Goal: Complete application form: Complete application form

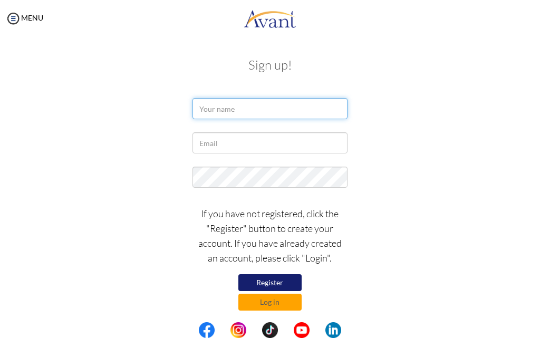
click at [232, 109] on input "text" at bounding box center [270, 108] width 155 height 21
type input "caroline mwakudu"
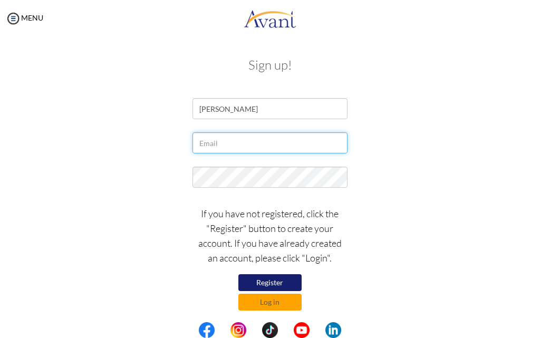
click at [244, 149] on input "text" at bounding box center [270, 142] width 155 height 21
type input "carolinebahati566@gmail.com"
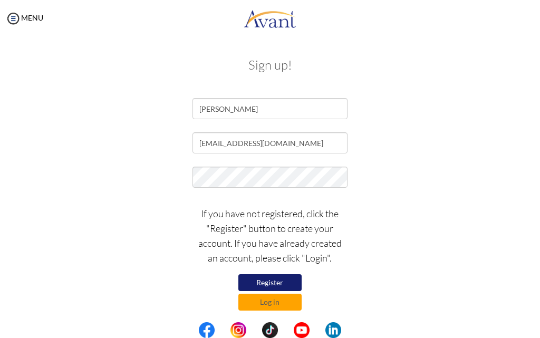
click at [282, 280] on button "Register" at bounding box center [269, 282] width 63 height 17
click at [0, 0] on div at bounding box center [0, 0] width 0 height 0
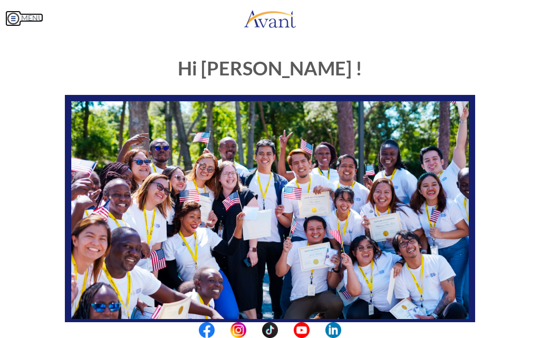
click at [12, 17] on img at bounding box center [13, 19] width 16 height 16
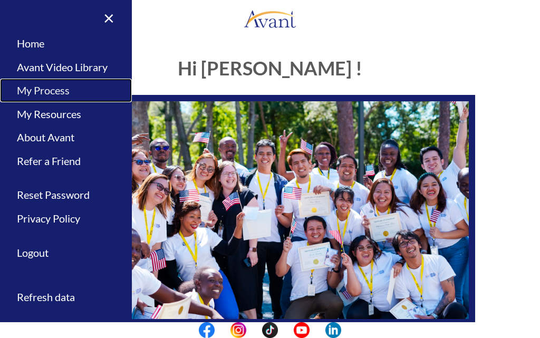
click at [66, 87] on link "My Process" at bounding box center [66, 91] width 132 height 24
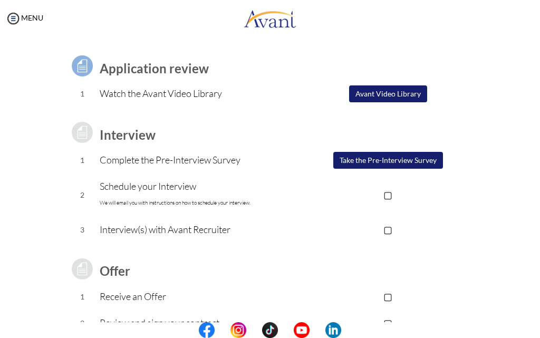
scroll to position [36, 0]
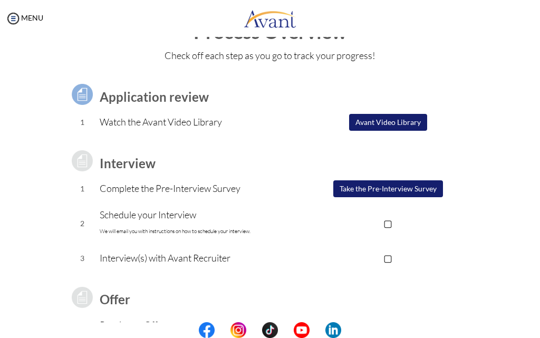
click at [381, 121] on button "Avant Video Library" at bounding box center [388, 122] width 78 height 17
click at [381, 109] on td at bounding box center [388, 95] width 175 height 30
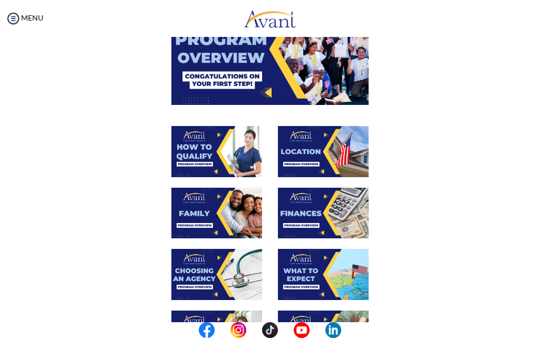
scroll to position [37, 0]
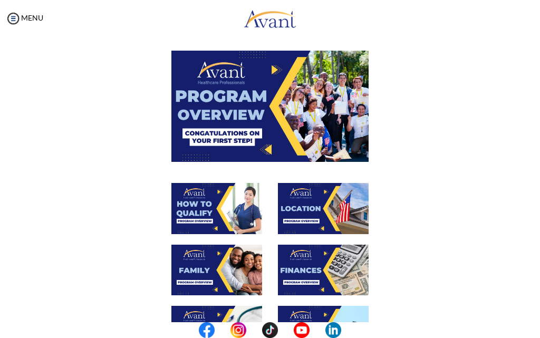
click at [263, 146] on img at bounding box center [269, 106] width 197 height 111
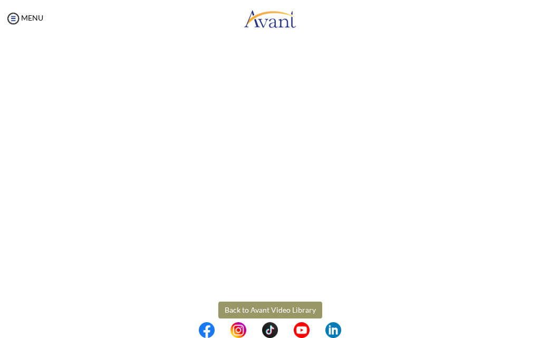
scroll to position [121, 0]
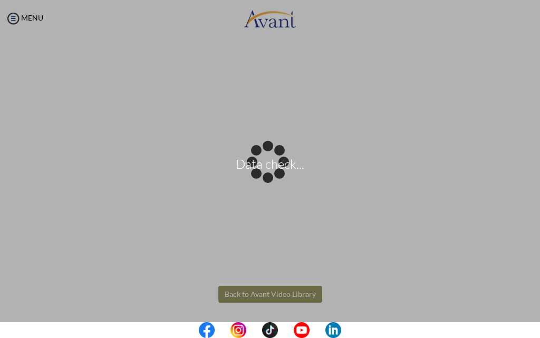
click at [264, 297] on body "Data check... Maintenance break. Please come back in 2 hours. MENU My Status Wh…" at bounding box center [270, 169] width 540 height 338
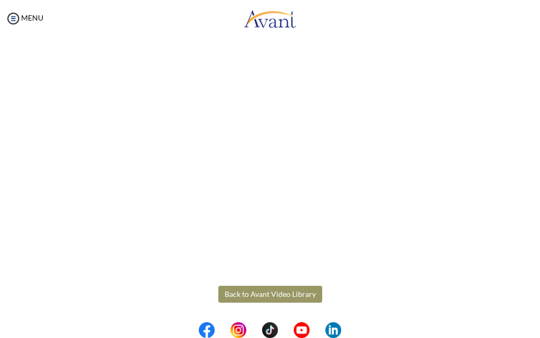
click at [273, 292] on button "Back to Avant Video Library" at bounding box center [270, 294] width 104 height 17
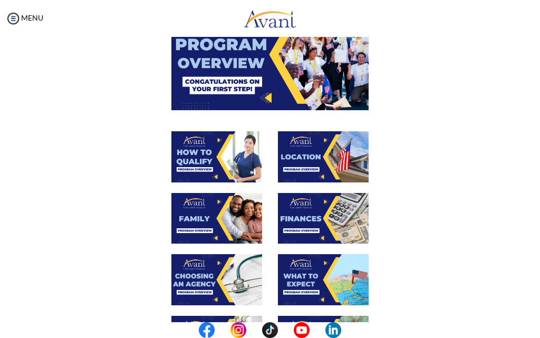
scroll to position [106, 0]
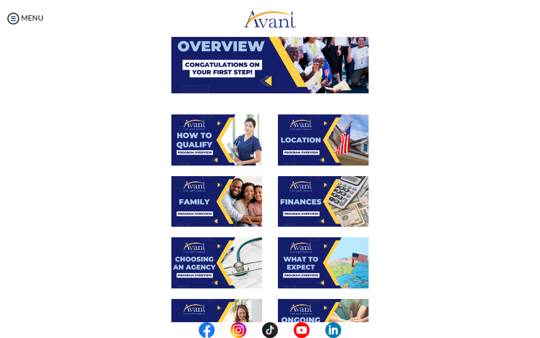
click at [215, 152] on img at bounding box center [216, 139] width 91 height 51
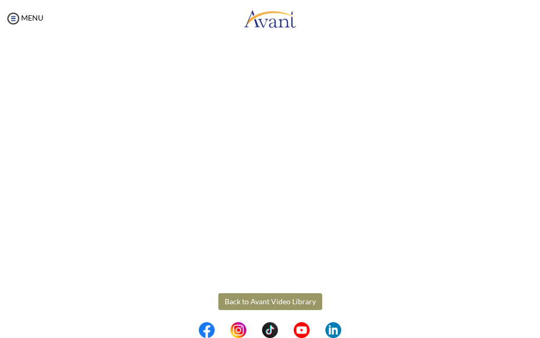
scroll to position [121, 0]
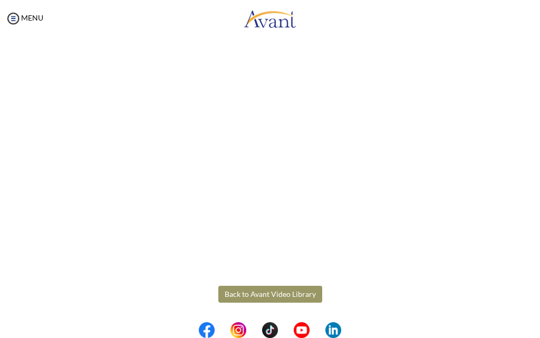
click at [246, 294] on body "Maintenance break. Please come back in 2 hours. MENU My Status What is the next…" at bounding box center [270, 169] width 540 height 338
click at [0, 0] on div at bounding box center [0, 0] width 0 height 0
click at [267, 296] on button "Back to Avant Video Library" at bounding box center [270, 294] width 104 height 17
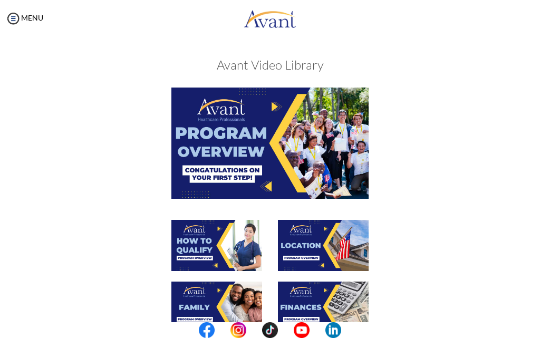
click at [320, 250] on img at bounding box center [323, 245] width 91 height 51
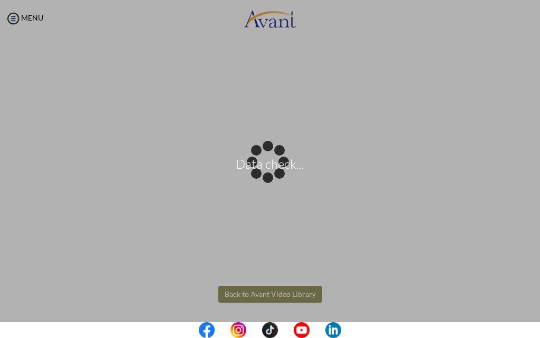
click at [308, 299] on body "Data check... Maintenance break. Please come back in 2 hours. MENU My Status Wh…" at bounding box center [270, 169] width 540 height 338
click at [278, 177] on div "Data check..." at bounding box center [270, 169] width 15 height 15
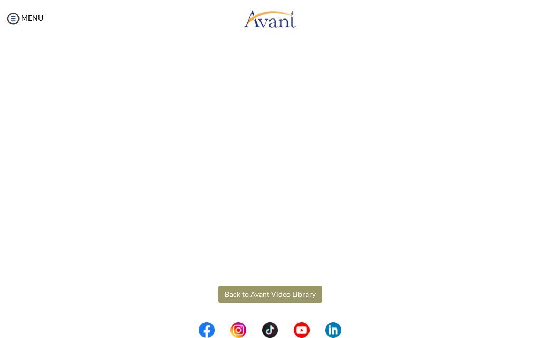
click at [303, 291] on button "Back to Avant Video Library" at bounding box center [270, 294] width 104 height 17
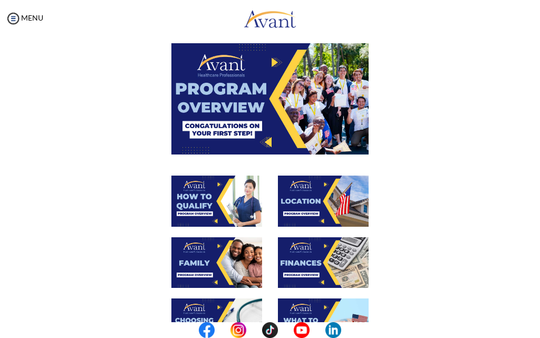
scroll to position [106, 0]
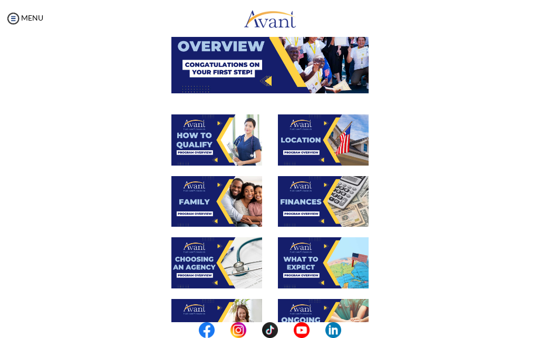
click at [207, 207] on img at bounding box center [216, 201] width 91 height 51
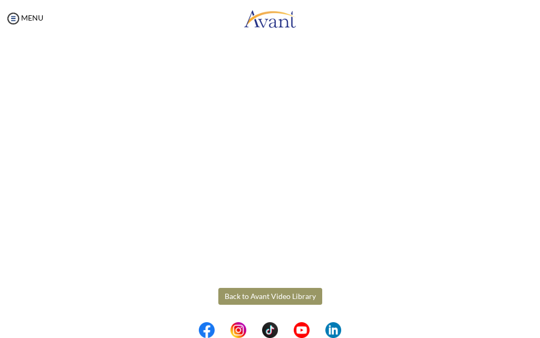
scroll to position [214, 0]
click at [280, 296] on body "Maintenance break. Please come back in 2 hours. MENU My Status What is the next…" at bounding box center [270, 169] width 540 height 338
click at [303, 288] on button "Back to Avant Video Library" at bounding box center [270, 294] width 104 height 17
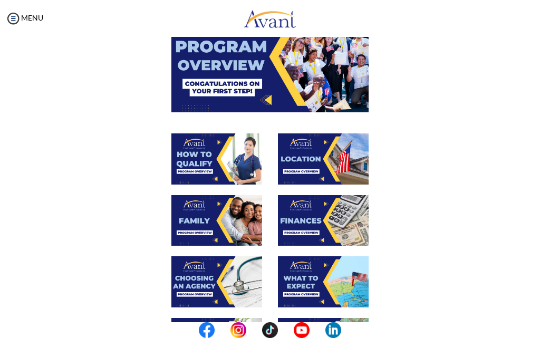
scroll to position [106, 0]
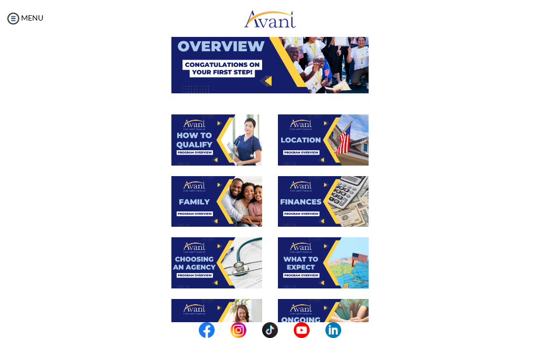
click at [299, 202] on img at bounding box center [323, 201] width 91 height 51
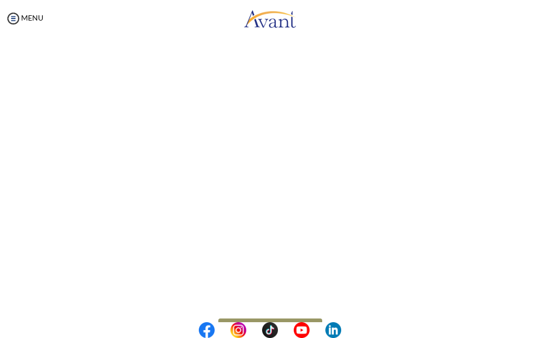
scroll to position [121, 0]
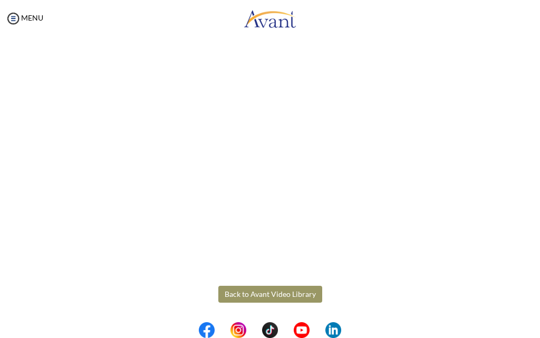
click at [274, 296] on body "Maintenance break. Please come back in 2 hours. MENU My Status What is the next…" at bounding box center [270, 169] width 540 height 338
click at [0, 0] on div at bounding box center [0, 0] width 0 height 0
click at [274, 296] on button "Back to Avant Video Library" at bounding box center [270, 294] width 104 height 17
click at [274, 296] on div "Finances Back to Avant Video Library" at bounding box center [270, 145] width 512 height 438
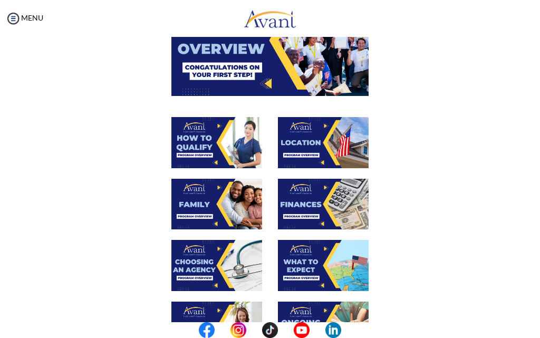
scroll to position [106, 0]
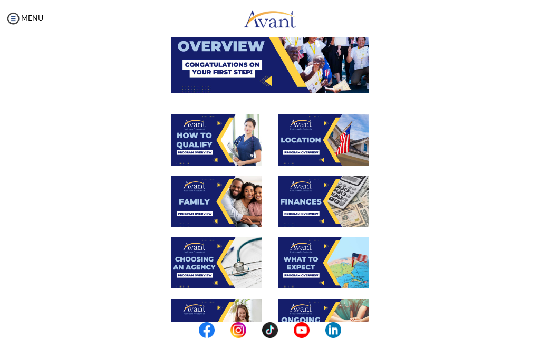
click at [235, 263] on img at bounding box center [216, 262] width 91 height 51
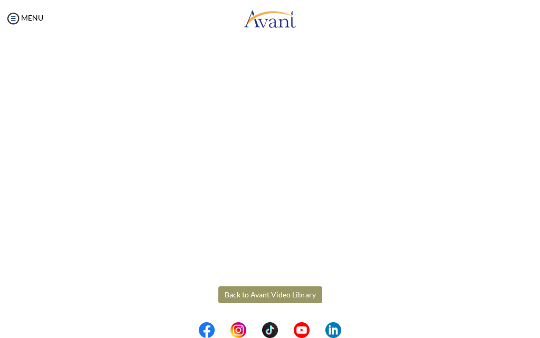
scroll to position [214, 0]
click at [275, 298] on body "Maintenance break. Please come back in 2 hours. MENU My Status What is the next…" at bounding box center [270, 169] width 540 height 338
click at [272, 293] on button "Back to Avant Video Library" at bounding box center [270, 294] width 104 height 17
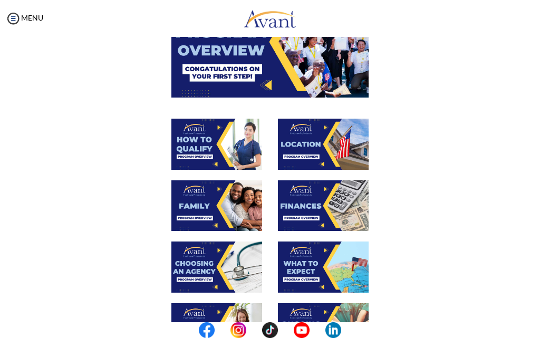
scroll to position [106, 0]
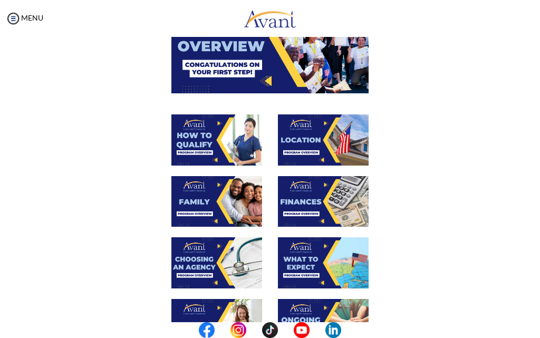
click at [309, 264] on img at bounding box center [323, 262] width 91 height 51
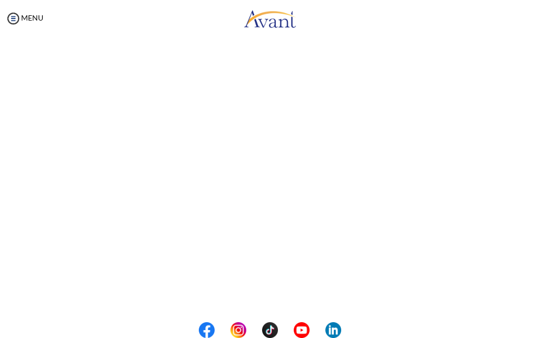
scroll to position [214, 0]
click at [278, 292] on body "Maintenance break. Please come back in 2 hours. MENU My Status What is the next…" at bounding box center [270, 169] width 540 height 338
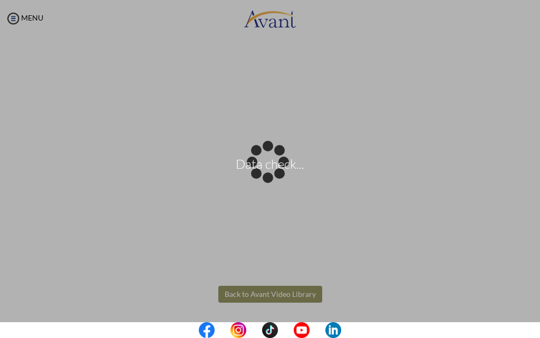
click at [278, 177] on div "Data check..." at bounding box center [270, 169] width 15 height 15
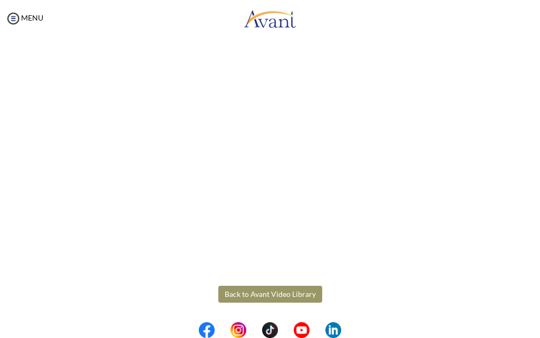
click at [278, 292] on button "Back to Avant Video Library" at bounding box center [270, 294] width 104 height 17
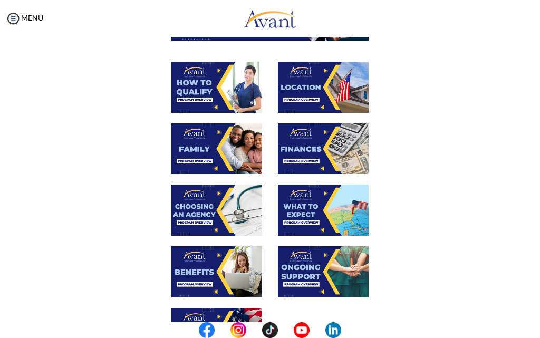
scroll to position [211, 0]
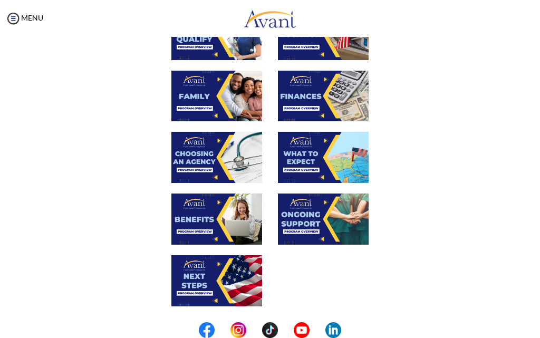
click at [217, 228] on img at bounding box center [216, 219] width 91 height 51
click at [217, 71] on div at bounding box center [270, 40] width 426 height 62
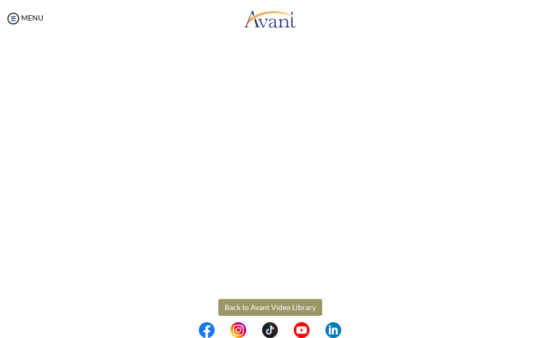
scroll to position [214, 0]
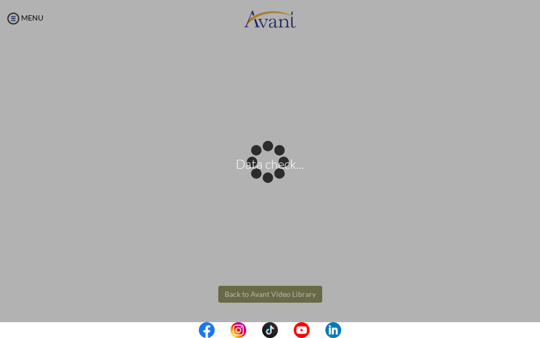
click at [303, 292] on body "Data check... Maintenance break. Please come back in 2 hours. MENU My Status Wh…" at bounding box center [270, 169] width 540 height 338
click at [278, 177] on div "Data check..." at bounding box center [270, 169] width 15 height 15
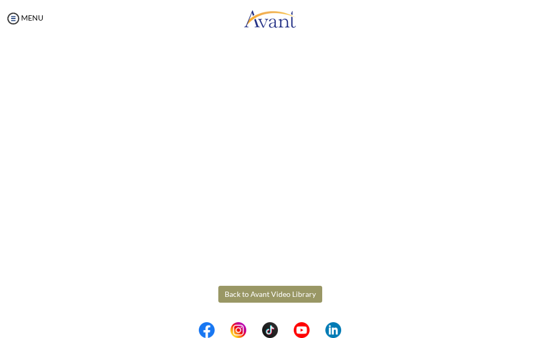
click at [288, 290] on button "Back to Avant Video Library" at bounding box center [270, 294] width 104 height 17
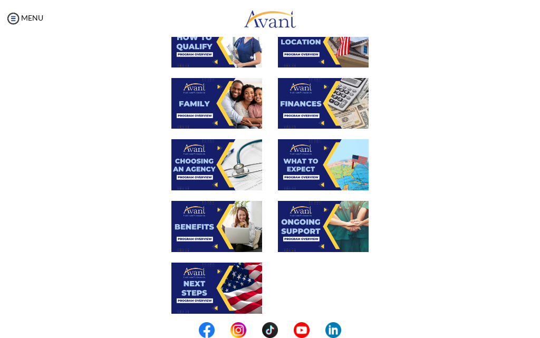
scroll to position [211, 0]
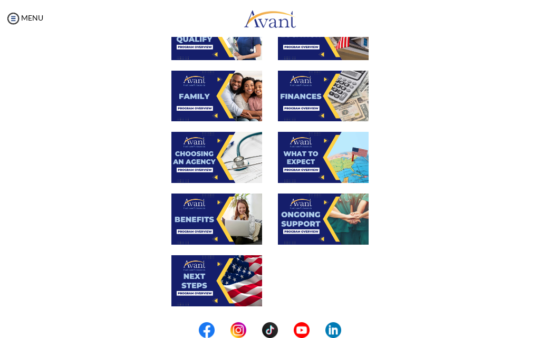
click at [226, 281] on img at bounding box center [216, 280] width 91 height 51
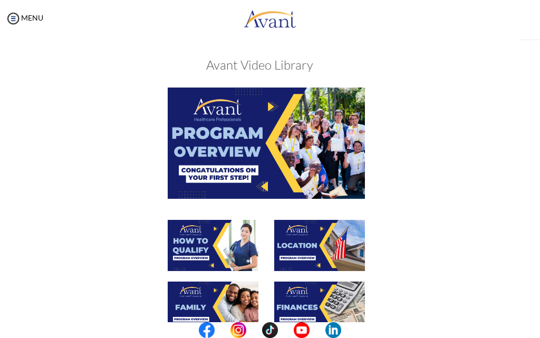
click at [226, 282] on img at bounding box center [213, 307] width 91 height 51
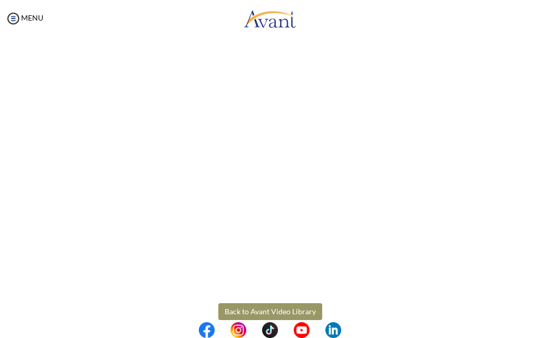
scroll to position [214, 0]
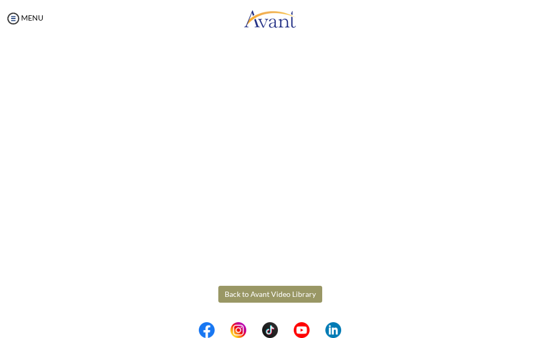
click at [293, 292] on body "Maintenance break. Please come back in 2 hours. MENU My Status What is the next…" at bounding box center [270, 169] width 540 height 338
click at [288, 292] on button "Back to Avant Video Library" at bounding box center [270, 294] width 104 height 17
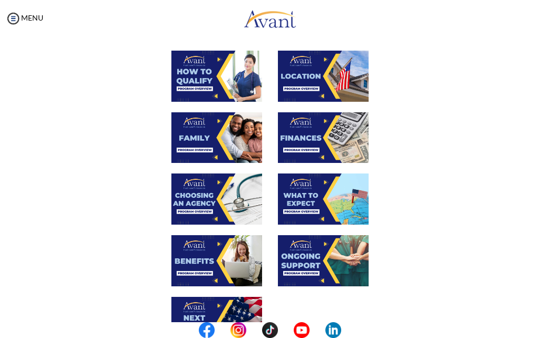
scroll to position [264, 0]
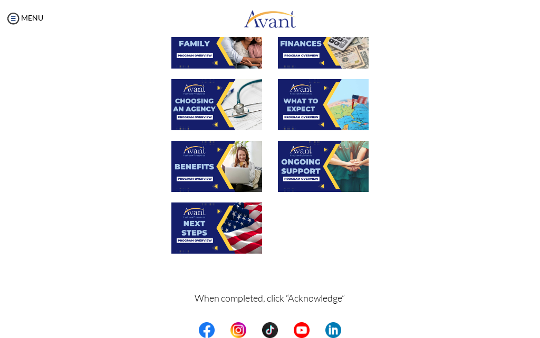
click at [313, 162] on img at bounding box center [323, 166] width 91 height 51
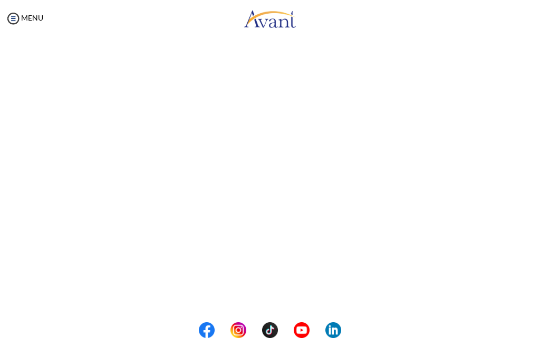
scroll to position [211, 0]
click at [290, 300] on body "Maintenance break. Please come back in 2 hours. MENU My Status What is the next…" at bounding box center [270, 169] width 540 height 338
click at [291, 292] on button "Back to Avant Video Library" at bounding box center [270, 297] width 104 height 17
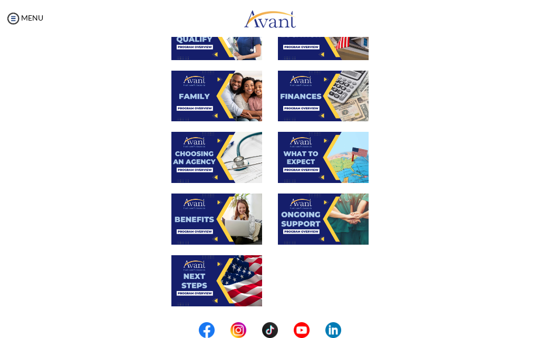
scroll to position [301, 0]
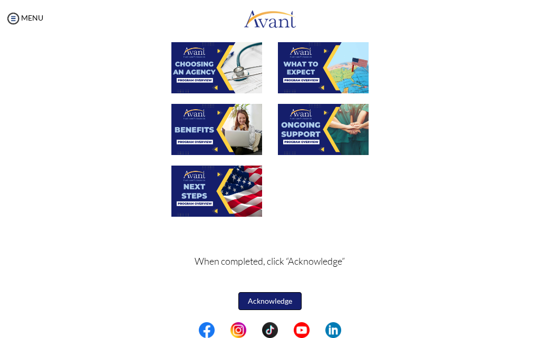
click at [276, 298] on button "Acknowledge" at bounding box center [269, 301] width 63 height 18
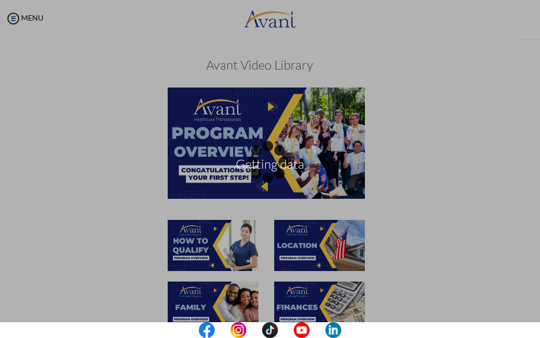
scroll to position [302, 0]
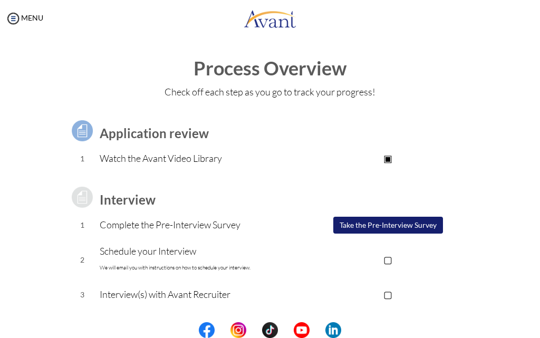
click at [394, 225] on button "Take the Pre-Interview Survey" at bounding box center [388, 225] width 110 height 17
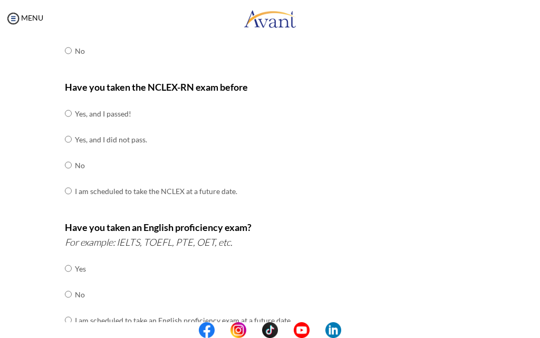
scroll to position [53, 0]
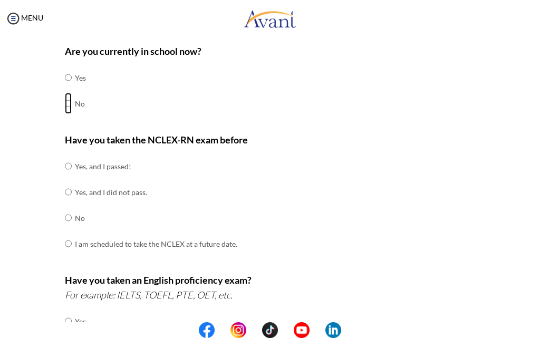
click at [65, 88] on input "radio" at bounding box center [68, 77] width 7 height 21
radio input "true"
click at [65, 177] on input "radio" at bounding box center [68, 166] width 7 height 21
radio input "true"
click at [65, 177] on input "radio" at bounding box center [68, 166] width 7 height 21
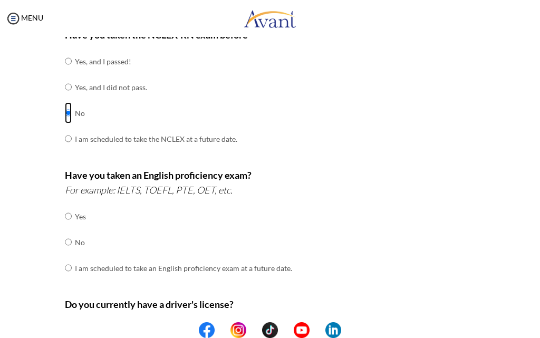
scroll to position [158, 0]
click at [65, 226] on input "radio" at bounding box center [68, 215] width 7 height 21
radio input "true"
click at [65, 226] on input "radio" at bounding box center [68, 215] width 7 height 21
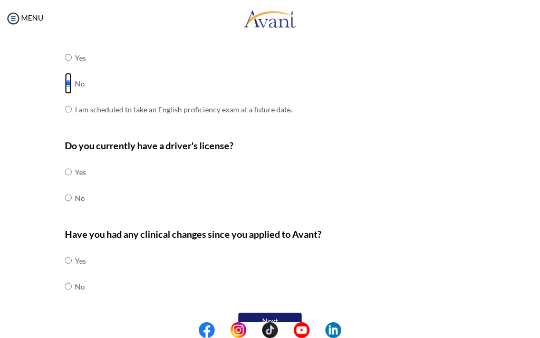
scroll to position [337, 0]
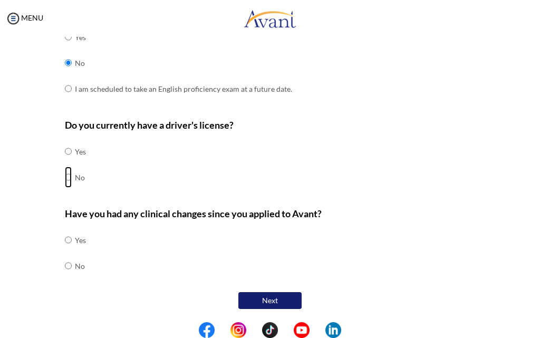
click at [65, 162] on input "radio" at bounding box center [68, 151] width 7 height 21
radio input "true"
click at [65, 251] on input "radio" at bounding box center [68, 239] width 7 height 21
radio input "true"
drag, startPoint x: 264, startPoint y: 300, endPoint x: 259, endPoint y: 302, distance: 6.0
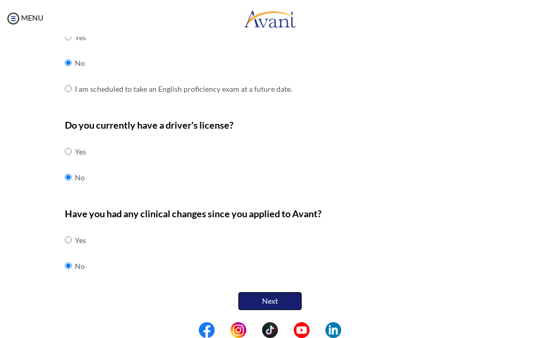
click at [265, 300] on button "Next" at bounding box center [269, 301] width 63 height 18
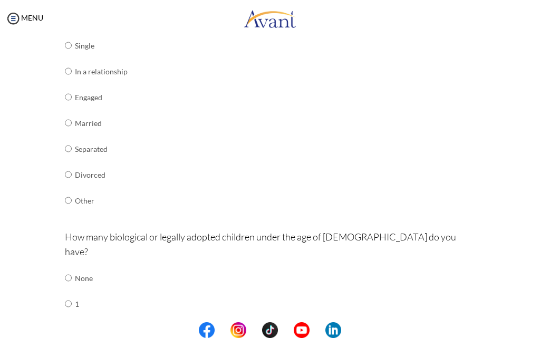
scroll to position [179, 0]
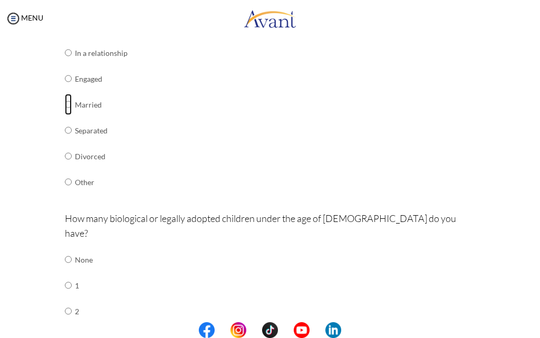
click at [65, 37] on input "radio" at bounding box center [68, 26] width 7 height 21
radio input "true"
click at [65, 37] on input "radio" at bounding box center [68, 26] width 7 height 21
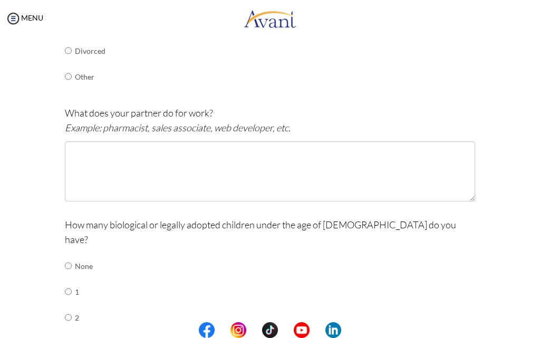
scroll to position [338, 0]
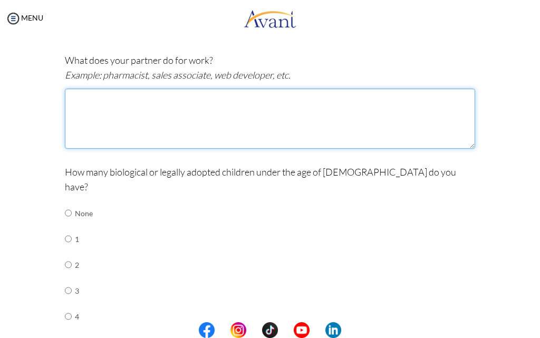
click at [105, 116] on textarea at bounding box center [270, 119] width 410 height 60
type textarea "n"
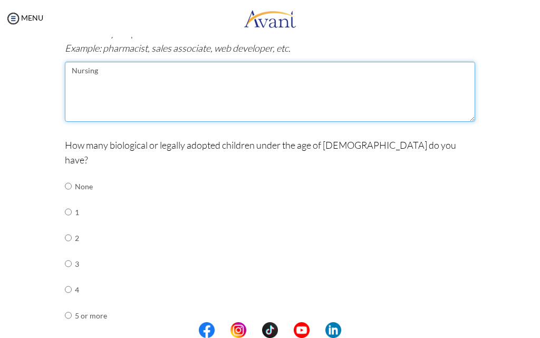
scroll to position [390, 0]
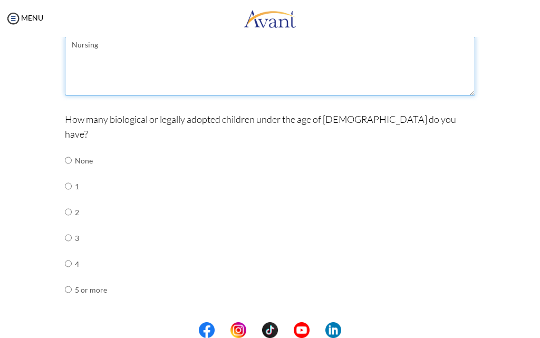
type textarea "Nursing"
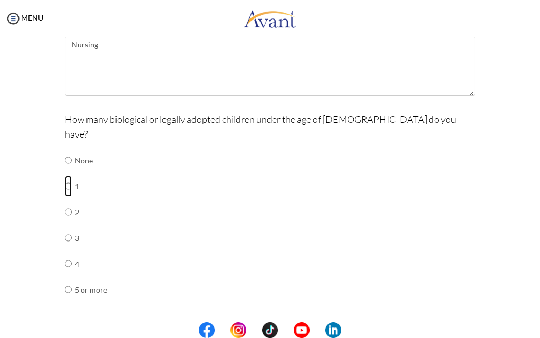
click at [65, 171] on input "radio" at bounding box center [68, 160] width 7 height 21
radio input "true"
click at [65, 171] on input "radio" at bounding box center [68, 160] width 7 height 21
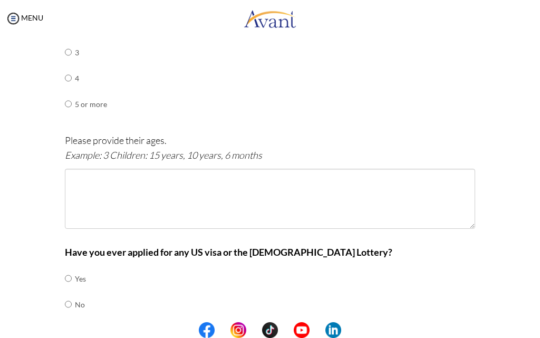
scroll to position [600, 0]
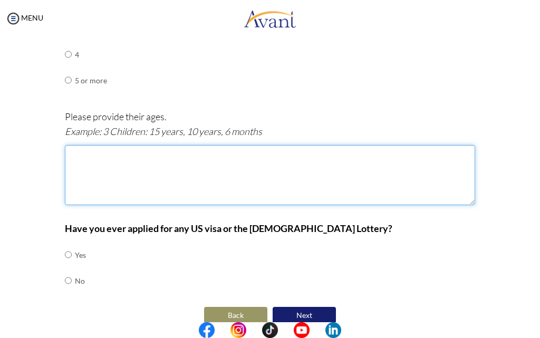
click at [81, 145] on textarea at bounding box center [270, 175] width 410 height 60
type textarea "1 year , 2 months"
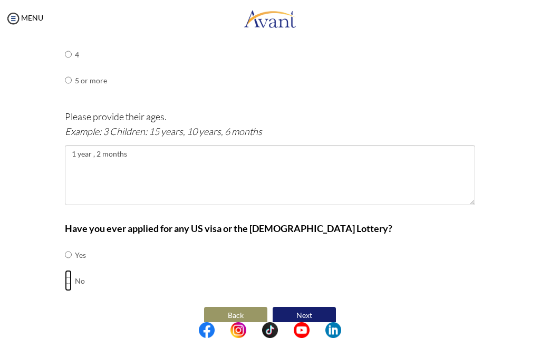
click at [65, 265] on input "radio" at bounding box center [68, 254] width 7 height 21
radio input "true"
click at [65, 265] on input "radio" at bounding box center [68, 254] width 7 height 21
click at [300, 307] on button "Next" at bounding box center [304, 316] width 63 height 18
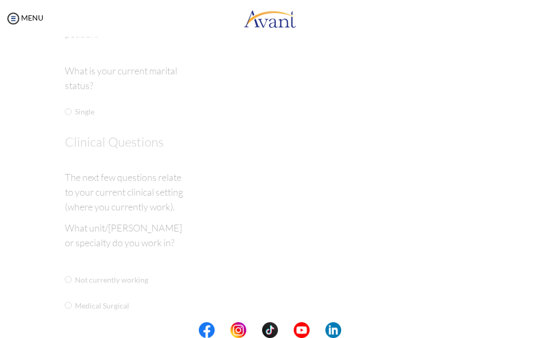
scroll to position [21, 0]
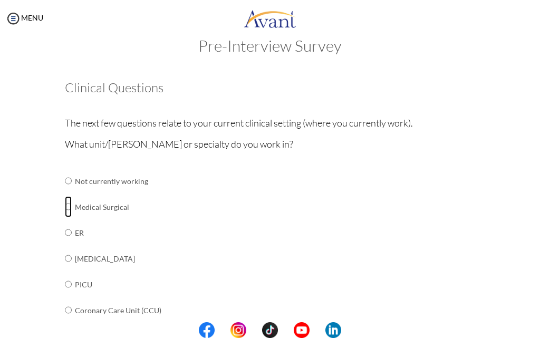
click at [67, 192] on input "radio" at bounding box center [68, 180] width 7 height 21
radio input "true"
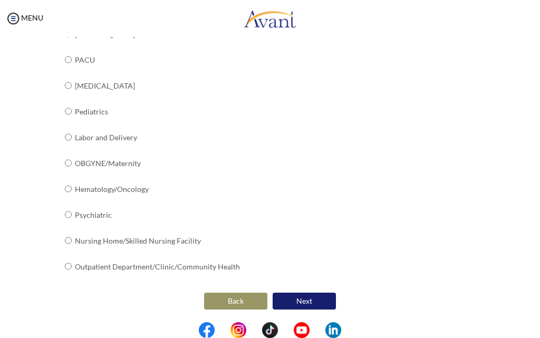
scroll to position [427, 0]
click at [308, 303] on button "Next" at bounding box center [304, 300] width 63 height 17
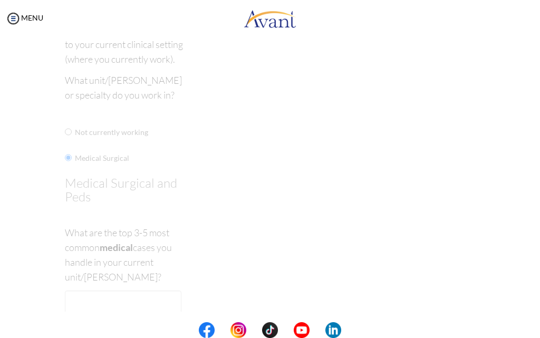
scroll to position [21, 0]
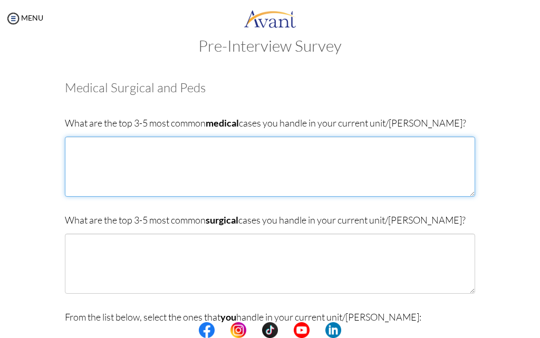
click at [82, 147] on textarea at bounding box center [270, 167] width 410 height 60
type textarea "h"
type textarea "Hypertension diabetes bacteremia"
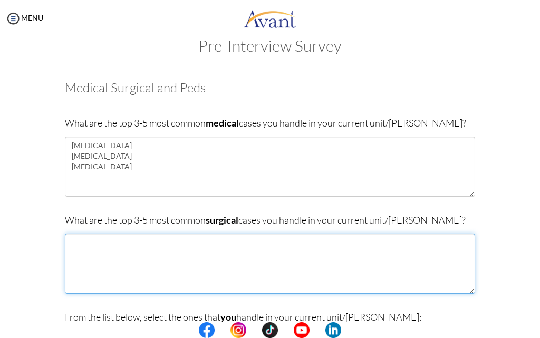
click at [72, 243] on textarea at bounding box center [270, 264] width 410 height 60
type textarea "burns benign prostatic hyperplasia diabetic foot"
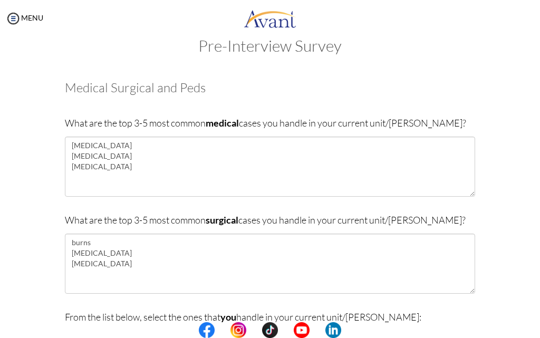
click at [107, 45] on h2 "Pre-Interview Survey" at bounding box center [270, 45] width 519 height 17
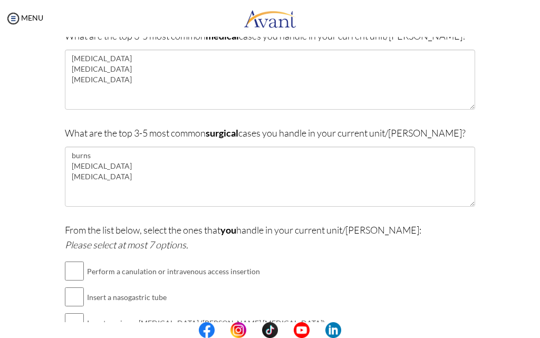
scroll to position [127, 0]
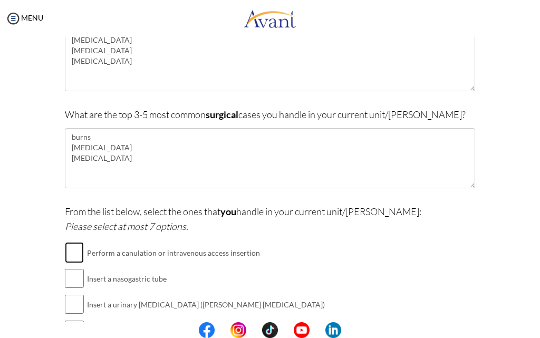
click at [68, 252] on input "checkbox" at bounding box center [74, 252] width 19 height 21
click at [69, 253] on input "checkbox" at bounding box center [74, 252] width 19 height 21
checkbox input "true"
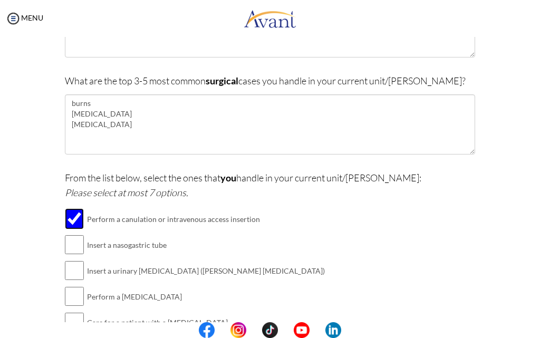
scroll to position [179, 0]
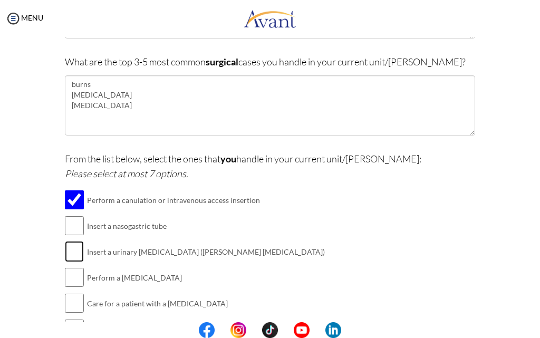
click at [68, 250] on input "checkbox" at bounding box center [74, 251] width 19 height 21
checkbox input "true"
click at [70, 276] on input "checkbox" at bounding box center [74, 277] width 19 height 21
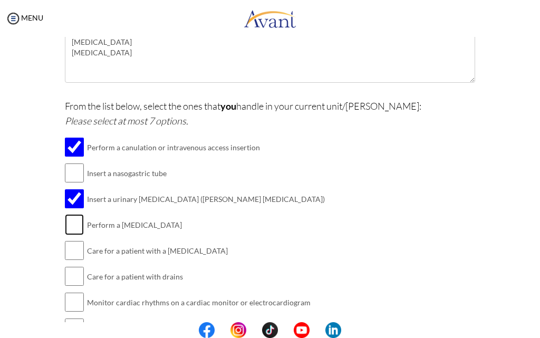
scroll to position [285, 0]
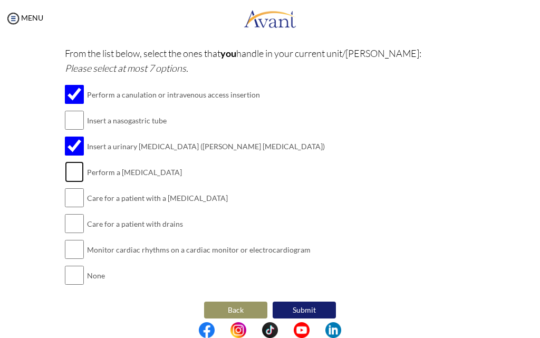
click at [70, 168] on input "checkbox" at bounding box center [74, 171] width 19 height 21
checkbox input "true"
click at [66, 120] on input "checkbox" at bounding box center [74, 120] width 19 height 21
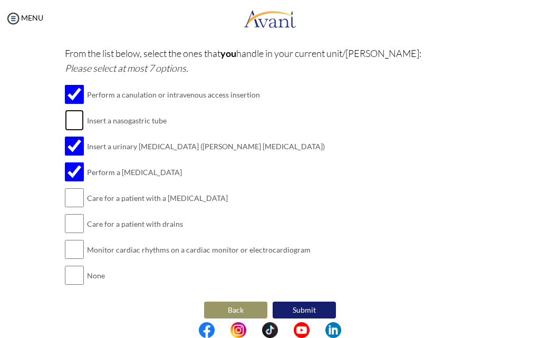
checkbox input "true"
click at [65, 220] on input "checkbox" at bounding box center [74, 223] width 19 height 21
click at [65, 219] on input "checkbox" at bounding box center [74, 223] width 19 height 21
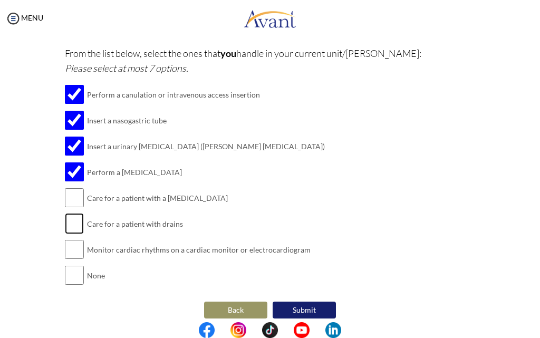
click at [65, 218] on input "checkbox" at bounding box center [74, 223] width 19 height 21
checkbox input "true"
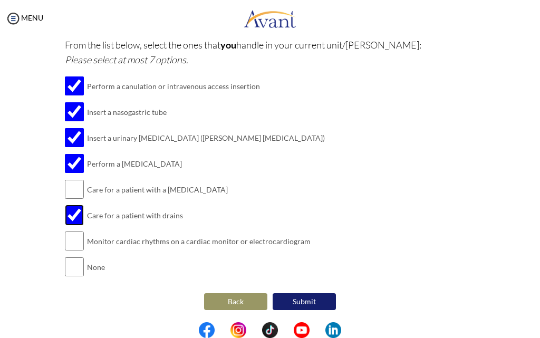
scroll to position [294, 0]
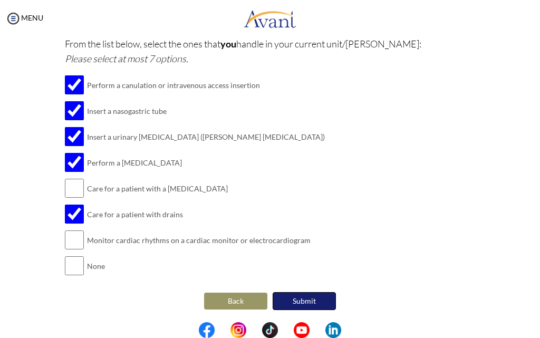
click at [303, 298] on button "Submit" at bounding box center [304, 301] width 63 height 18
click at [304, 298] on div "My Status What is the next step? We would like you to watch the introductory vi…" at bounding box center [270, 206] width 540 height 338
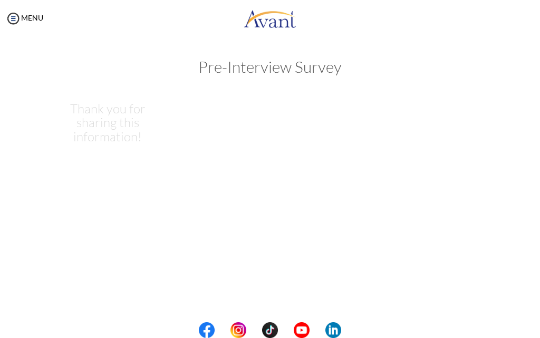
scroll to position [0, 0]
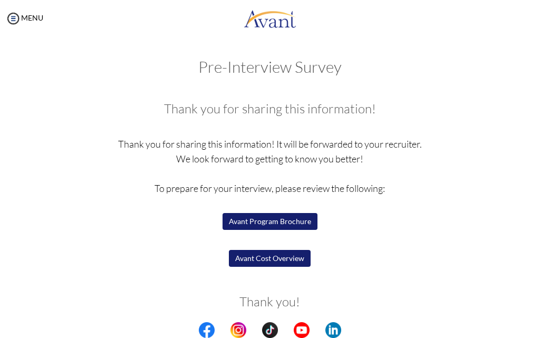
click at [270, 223] on button "Avant Program Brochure" at bounding box center [270, 221] width 95 height 17
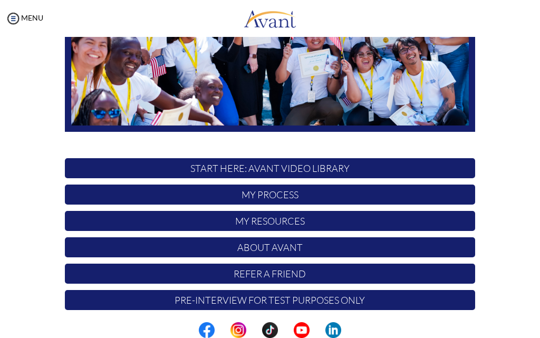
scroll to position [198, 0]
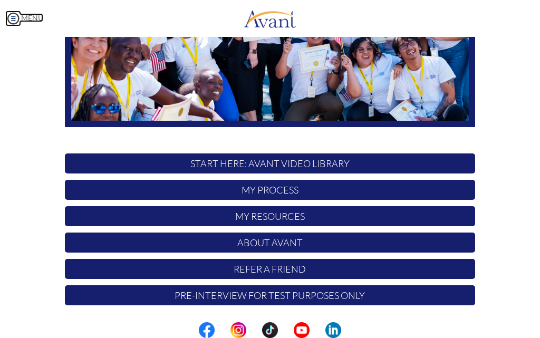
click at [13, 16] on img at bounding box center [13, 19] width 16 height 16
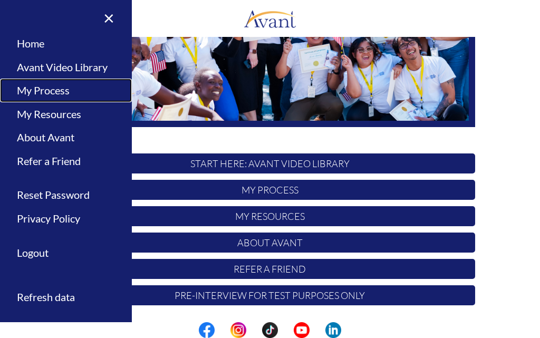
click at [43, 88] on link "My Process" at bounding box center [66, 91] width 132 height 24
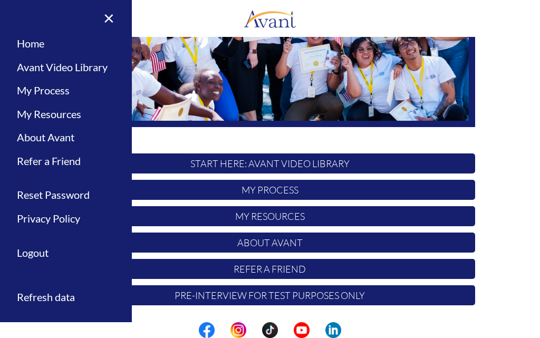
click at [0, 0] on div at bounding box center [0, 0] width 0 height 0
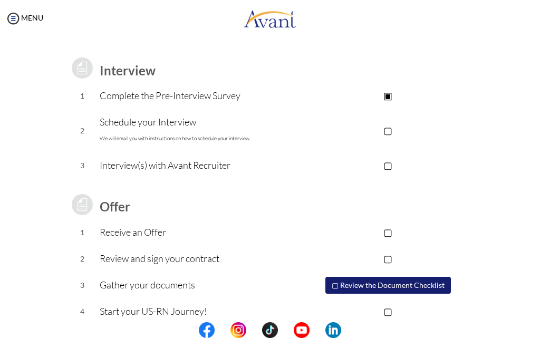
scroll to position [142, 0]
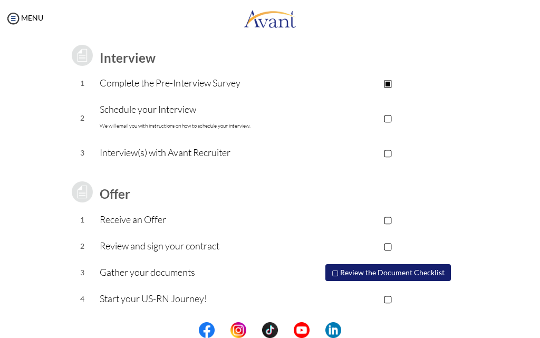
click at [388, 271] on button "▢ Review the Document Checklist" at bounding box center [389, 272] width 126 height 17
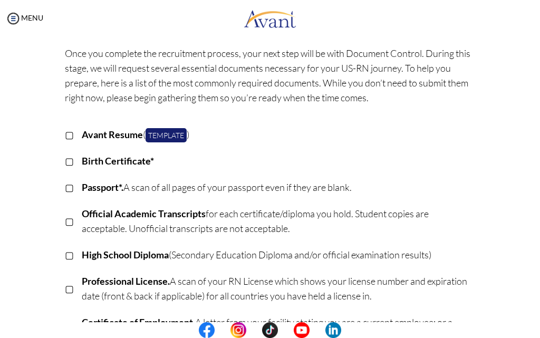
scroll to position [0, 0]
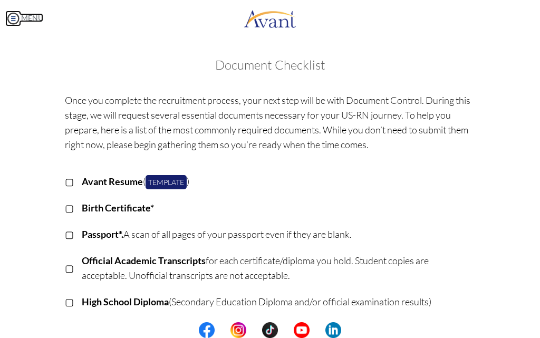
click at [14, 16] on img at bounding box center [13, 19] width 16 height 16
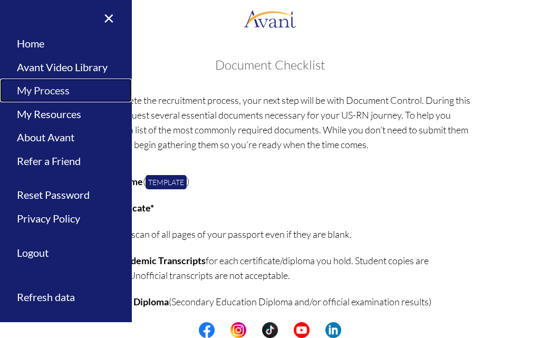
click at [46, 89] on link "My Process" at bounding box center [66, 91] width 132 height 24
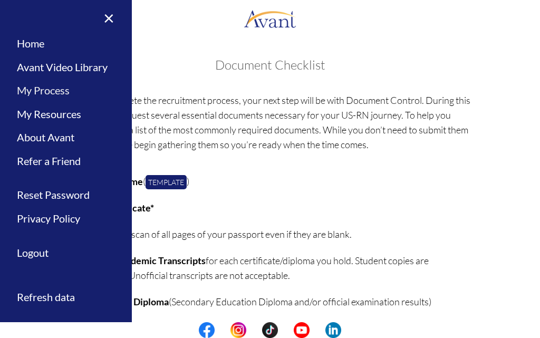
click at [0, 0] on div at bounding box center [0, 0] width 0 height 0
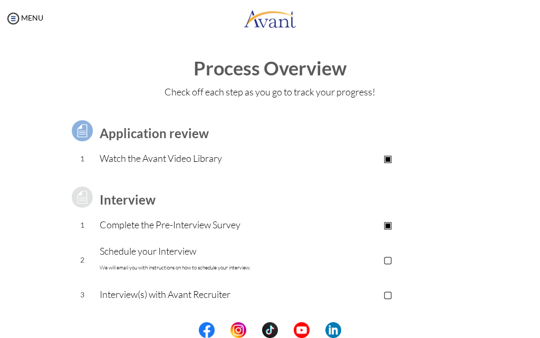
scroll to position [53, 0]
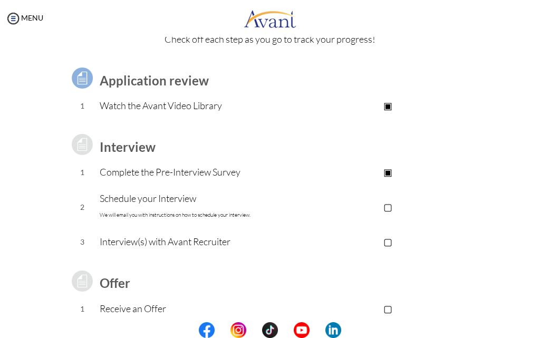
click at [390, 205] on p "▢" at bounding box center [388, 206] width 175 height 15
click at [176, 197] on p "Schedule your Interview We will email you with instructions on how to schedule …" at bounding box center [200, 207] width 201 height 32
click at [133, 202] on p "Schedule your Interview We will email you with instructions on how to schedule …" at bounding box center [200, 207] width 201 height 32
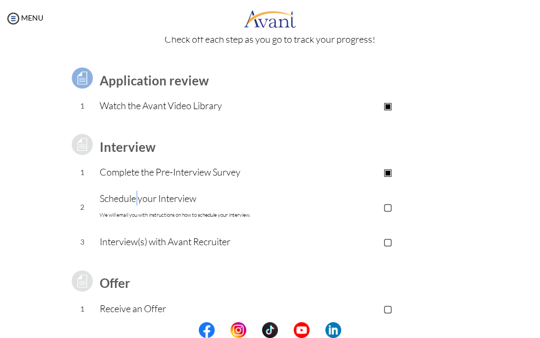
click at [133, 202] on p "Schedule your Interview We will email you with instructions on how to schedule …" at bounding box center [200, 207] width 201 height 32
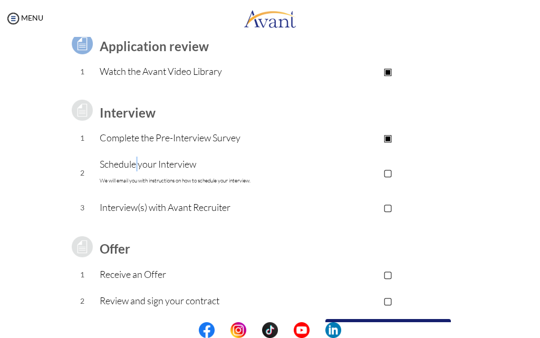
scroll to position [106, 0]
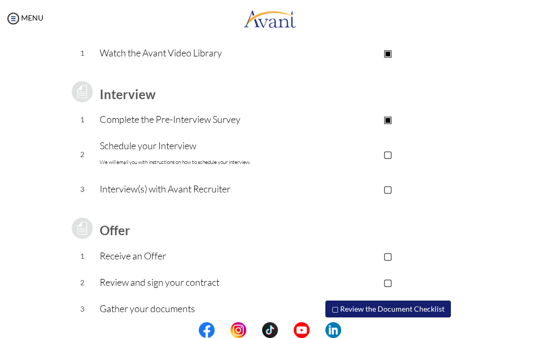
click at [177, 190] on p "Interview(s) with Avant Recruiter" at bounding box center [200, 188] width 201 height 15
click at [275, 205] on td at bounding box center [200, 208] width 201 height 11
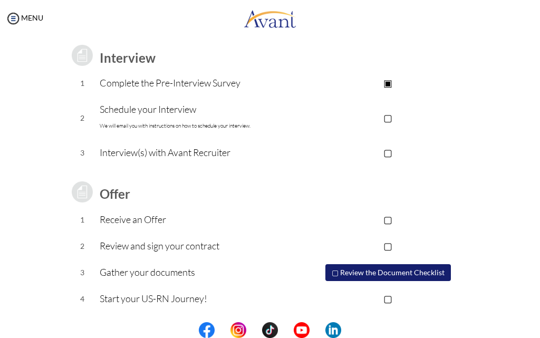
click at [385, 220] on p "▢" at bounding box center [388, 219] width 175 height 15
click at [387, 117] on p "▢" at bounding box center [388, 117] width 175 height 15
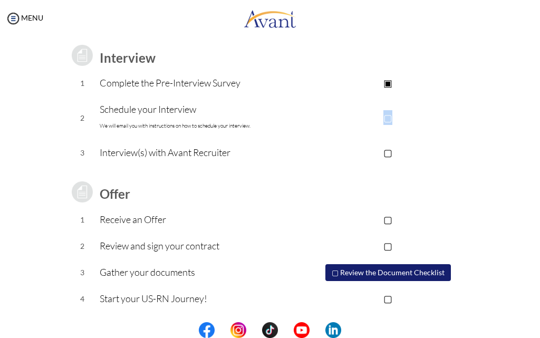
click at [387, 117] on p "▢" at bounding box center [388, 117] width 175 height 15
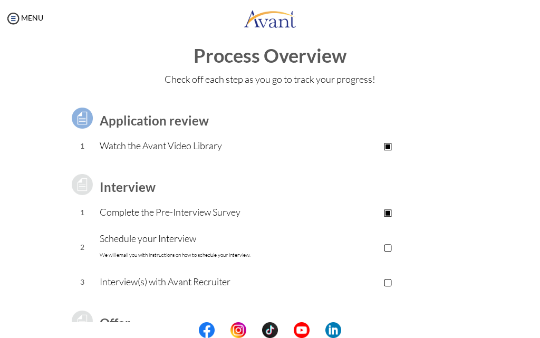
scroll to position [0, 0]
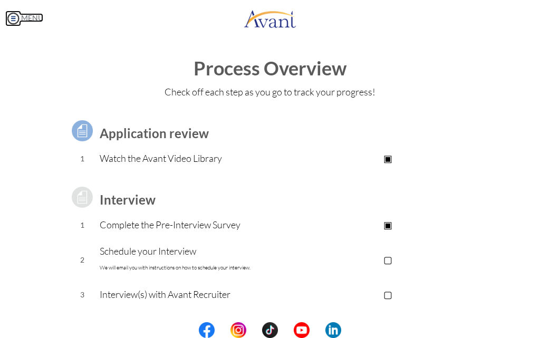
click at [10, 16] on img at bounding box center [13, 19] width 16 height 16
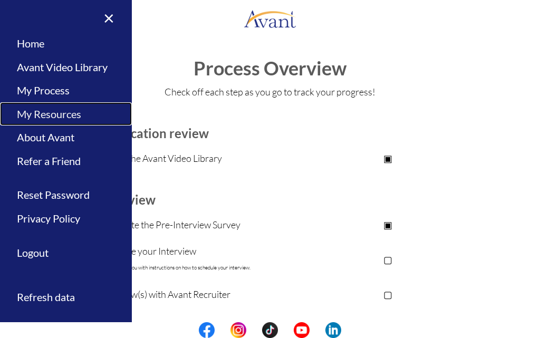
click at [45, 112] on link "My Resources" at bounding box center [66, 114] width 132 height 24
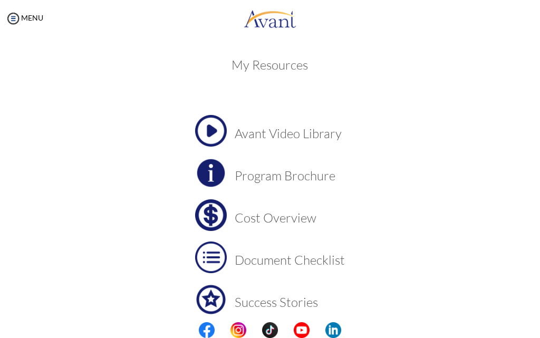
click at [204, 207] on img at bounding box center [211, 215] width 32 height 32
click at [204, 215] on img at bounding box center [211, 215] width 32 height 32
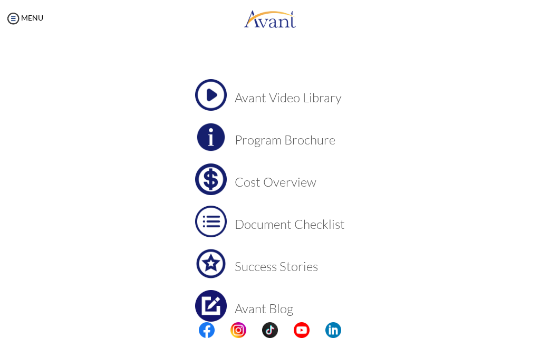
scroll to position [88, 0]
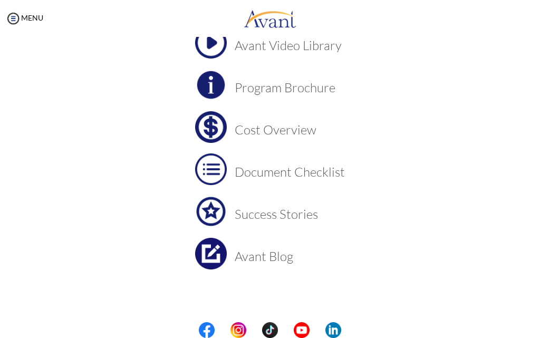
click at [217, 251] on img at bounding box center [211, 254] width 32 height 32
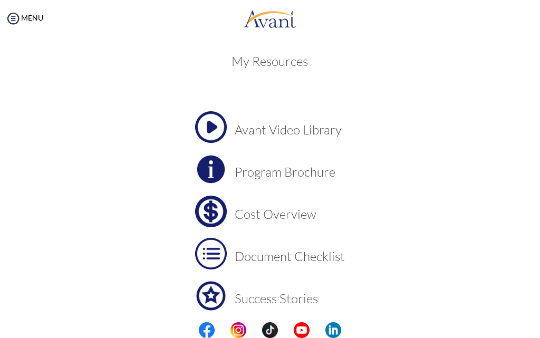
scroll to position [0, 0]
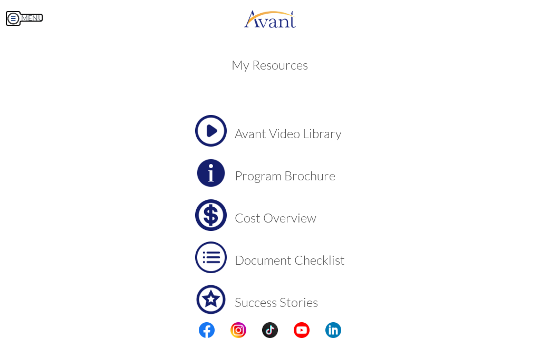
click at [13, 18] on img at bounding box center [13, 19] width 16 height 16
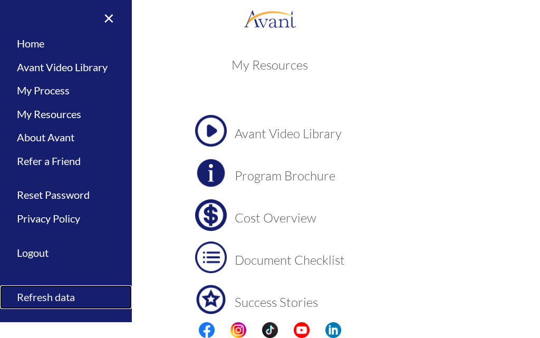
click at [59, 298] on link "Refresh data" at bounding box center [66, 297] width 132 height 24
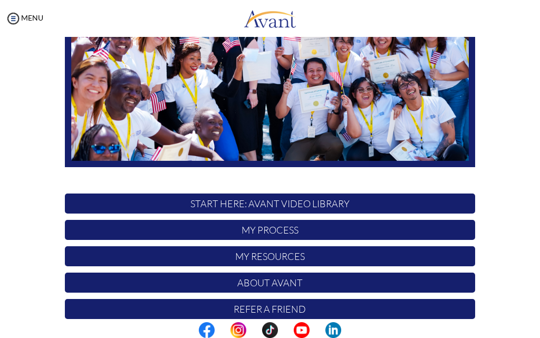
scroll to position [198, 0]
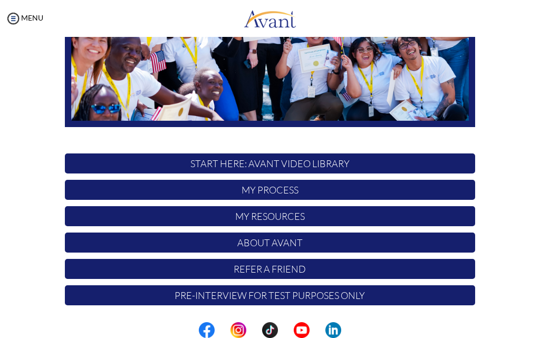
click at [311, 295] on p "Pre-Interview for test purposes only" at bounding box center [270, 295] width 410 height 20
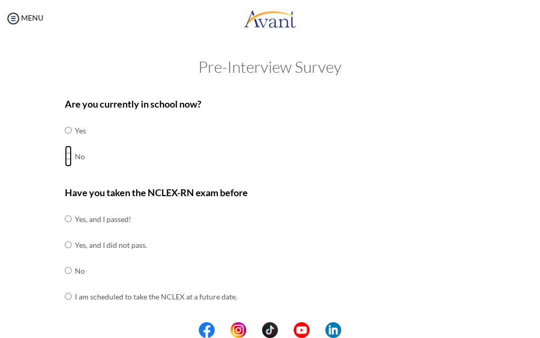
click at [65, 141] on input "radio" at bounding box center [68, 130] width 7 height 21
radio input "true"
click at [65, 141] on input "radio" at bounding box center [68, 130] width 7 height 21
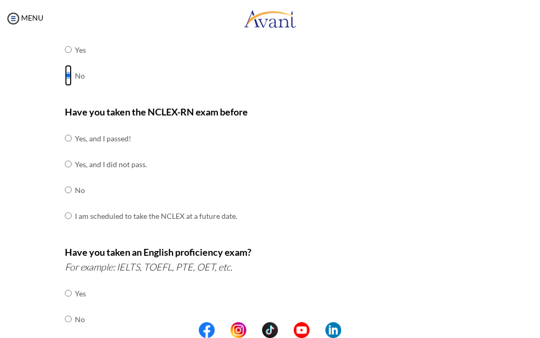
scroll to position [106, 0]
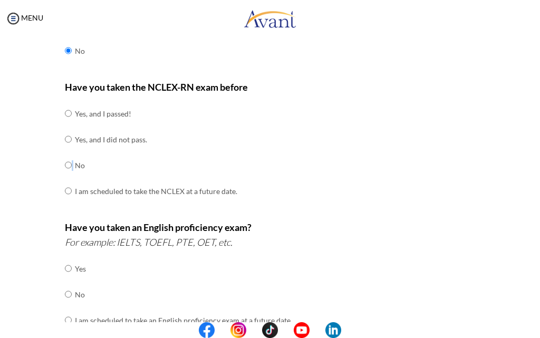
click at [72, 165] on td at bounding box center [73, 165] width 3 height 26
click at [65, 279] on input "radio" at bounding box center [68, 268] width 7 height 21
radio input "true"
click at [65, 279] on input "radio" at bounding box center [68, 268] width 7 height 21
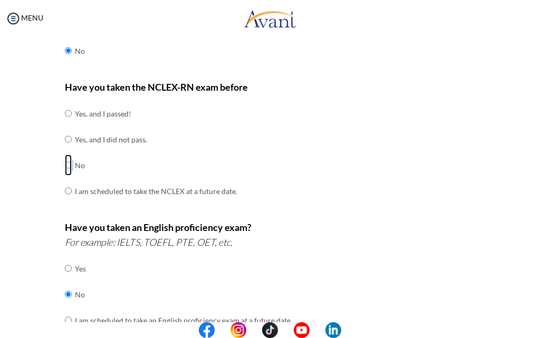
click at [65, 124] on input "radio" at bounding box center [68, 113] width 7 height 21
radio input "true"
click at [65, 124] on input "radio" at bounding box center [68, 113] width 7 height 21
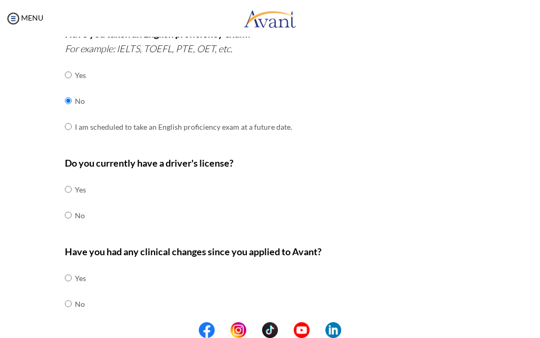
scroll to position [317, 0]
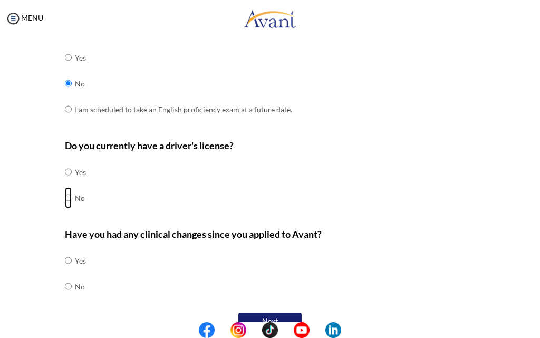
click at [65, 183] on input "radio" at bounding box center [68, 171] width 7 height 21
radio input "true"
click at [65, 183] on input "radio" at bounding box center [68, 171] width 7 height 21
click at [65, 271] on input "radio" at bounding box center [68, 260] width 7 height 21
radio input "true"
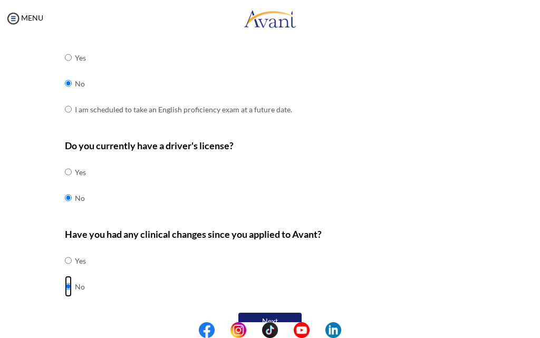
click at [65, 271] on input "radio" at bounding box center [68, 260] width 7 height 21
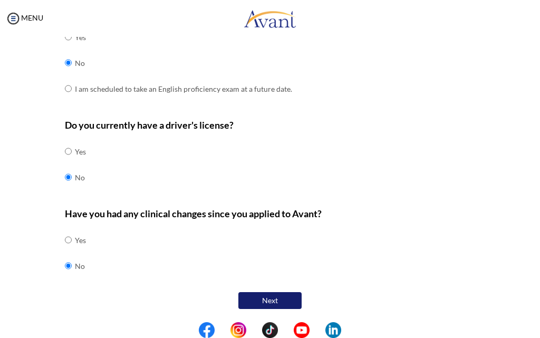
click at [278, 300] on button "Next" at bounding box center [269, 300] width 63 height 17
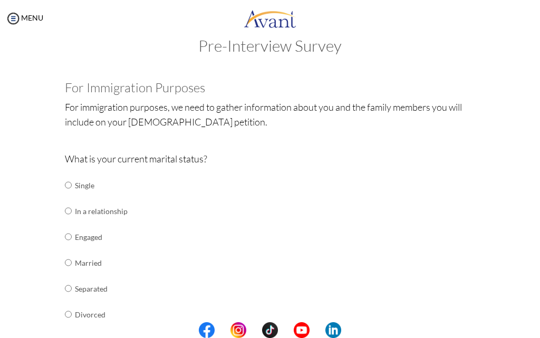
click at [72, 263] on td at bounding box center [73, 263] width 3 height 26
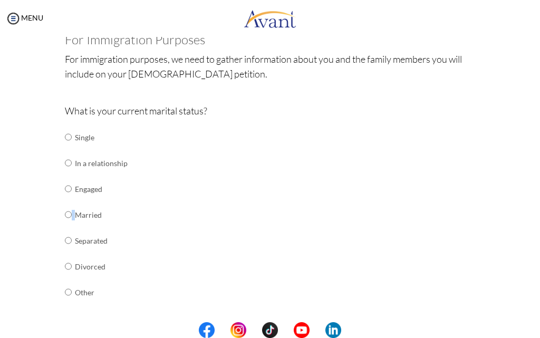
scroll to position [127, 0]
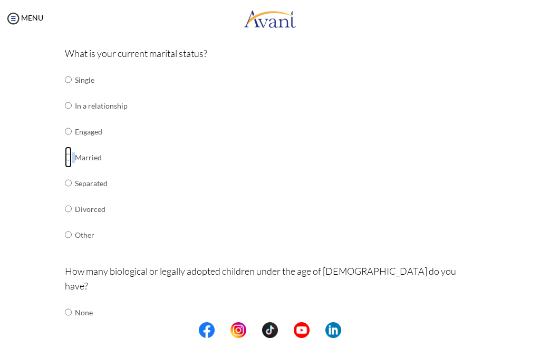
click at [65, 90] on input "radio" at bounding box center [68, 79] width 7 height 21
radio input "true"
click at [65, 90] on input "radio" at bounding box center [68, 79] width 7 height 21
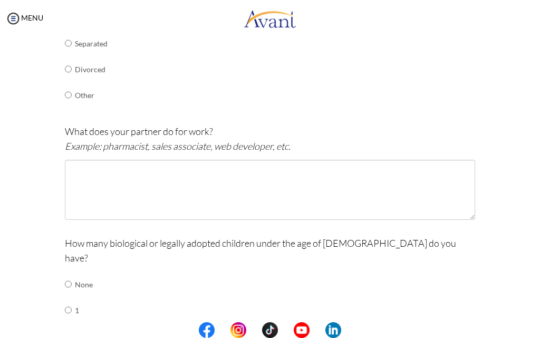
scroll to position [285, 0]
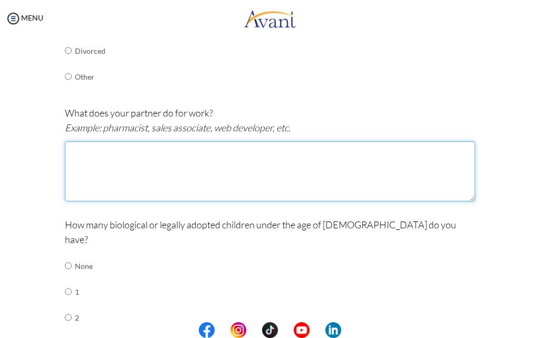
click at [141, 170] on textarea at bounding box center [270, 171] width 410 height 60
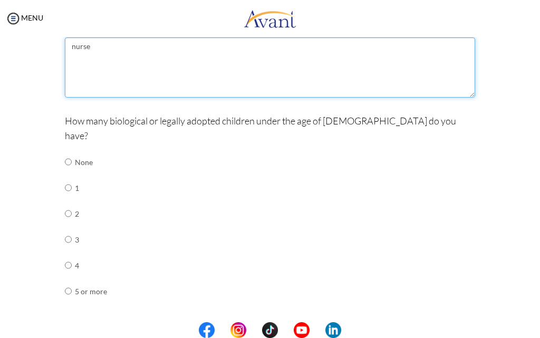
scroll to position [390, 0]
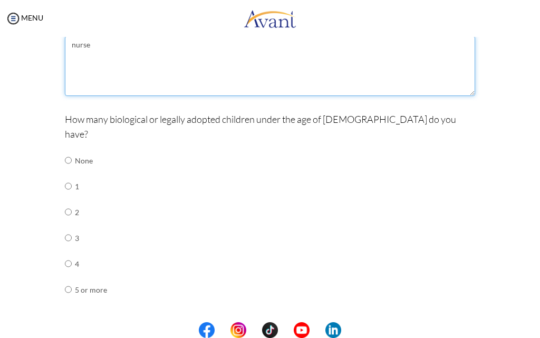
type textarea "nurse"
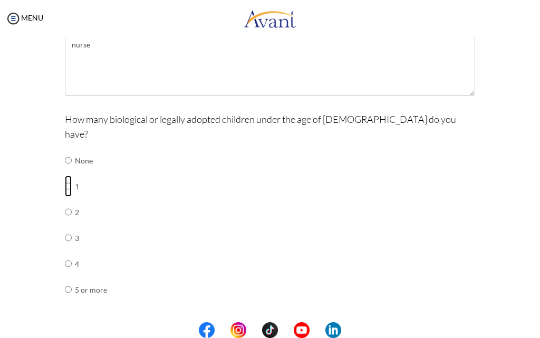
click at [65, 171] on input "radio" at bounding box center [68, 160] width 7 height 21
radio input "true"
click at [65, 171] on input "radio" at bounding box center [68, 160] width 7 height 21
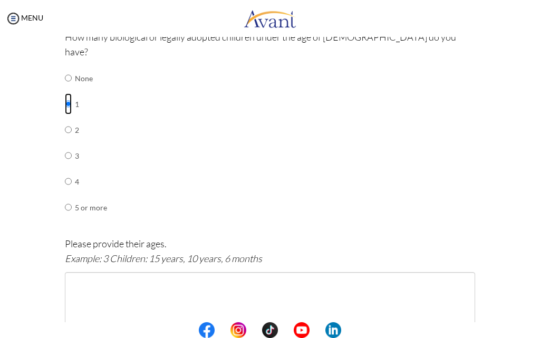
scroll to position [600, 0]
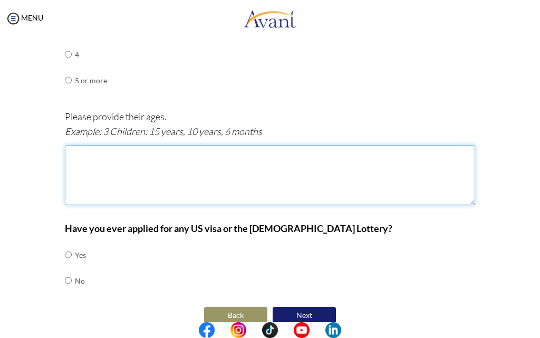
click at [92, 153] on textarea at bounding box center [270, 175] width 410 height 60
type textarea "1 year and 2 months"
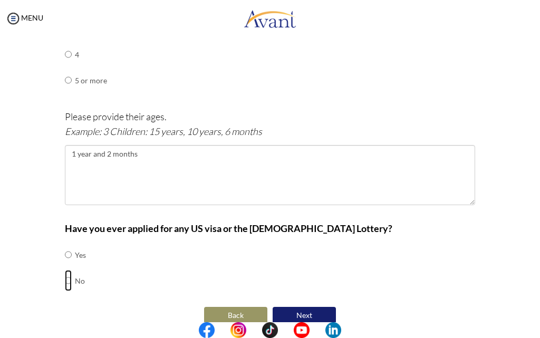
click at [65, 265] on input "radio" at bounding box center [68, 254] width 7 height 21
radio input "true"
drag, startPoint x: 65, startPoint y: 267, endPoint x: 81, endPoint y: 264, distance: 16.6
click at [65, 265] on input "radio" at bounding box center [68, 254] width 7 height 21
click at [286, 307] on button "Next" at bounding box center [304, 315] width 63 height 17
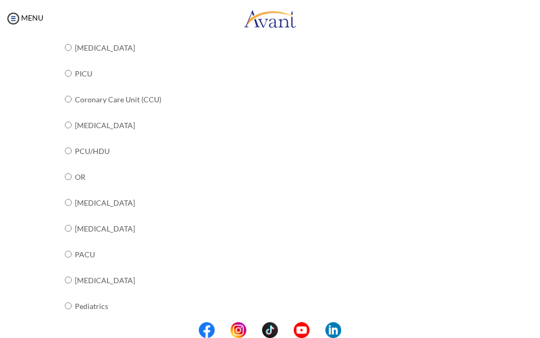
scroll to position [427, 0]
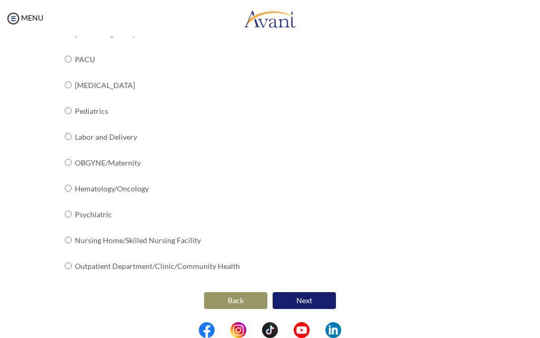
click at [236, 301] on button "Back" at bounding box center [235, 300] width 63 height 17
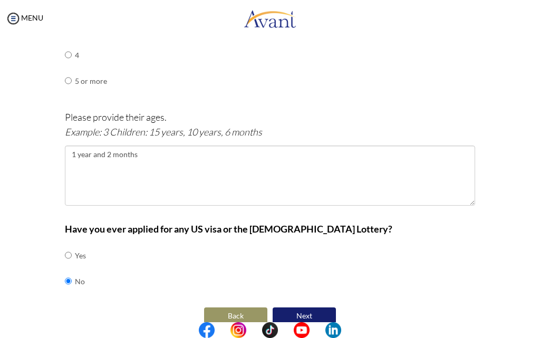
scroll to position [600, 0]
click at [286, 307] on button "Next" at bounding box center [304, 315] width 63 height 17
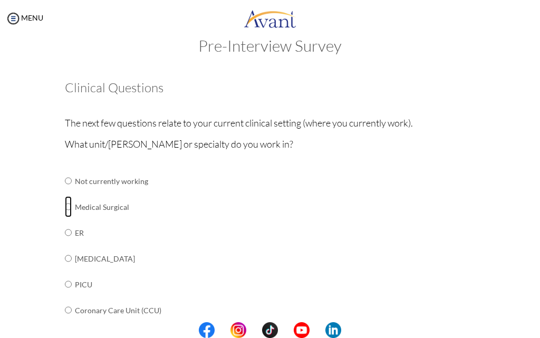
click at [65, 192] on input "radio" at bounding box center [68, 180] width 7 height 21
radio input "true"
click at [65, 192] on input "radio" at bounding box center [68, 180] width 7 height 21
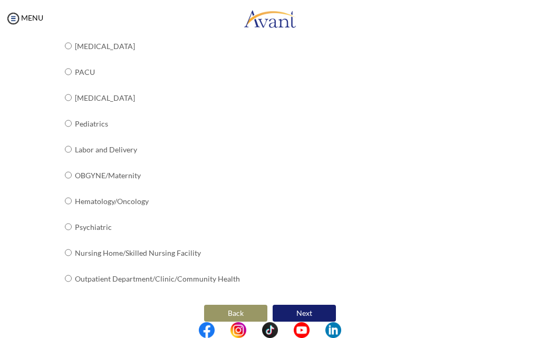
scroll to position [427, 0]
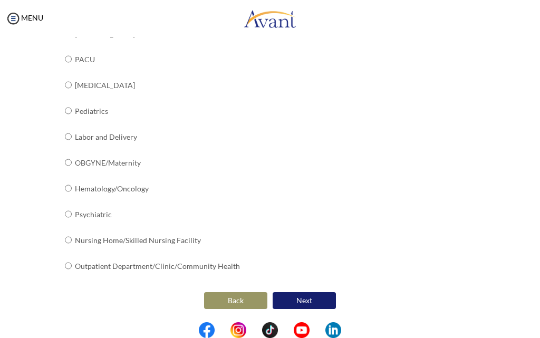
click at [295, 301] on button "Next" at bounding box center [304, 300] width 63 height 17
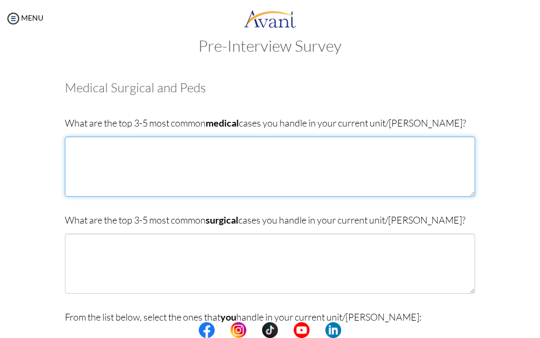
click at [88, 150] on textarea at bounding box center [270, 167] width 410 height 60
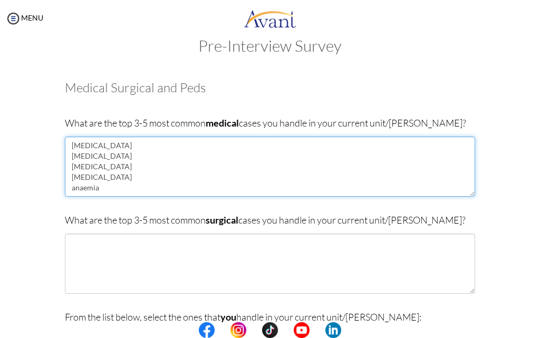
click at [125, 189] on textarea "[MEDICAL_DATA] [MEDICAL_DATA] [MEDICAL_DATA] [MEDICAL_DATA] anaemia" at bounding box center [270, 167] width 410 height 60
type textarea "[MEDICAL_DATA] [MEDICAL_DATA] [MEDICAL_DATA] [MEDICAL_DATA] [MEDICAL_DATA]"
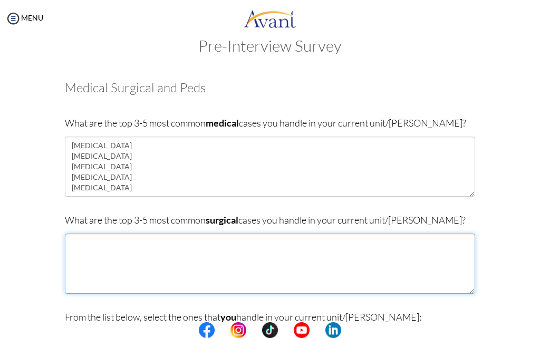
click at [80, 244] on textarea at bounding box center [270, 264] width 410 height 60
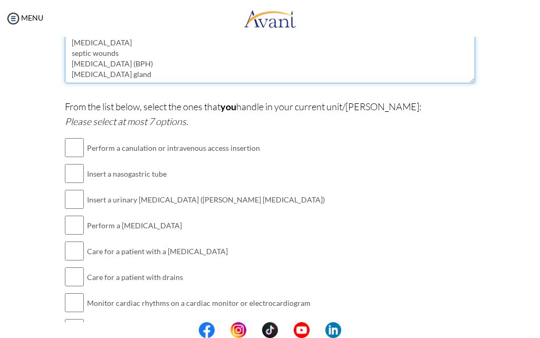
scroll to position [232, 0]
type textarea "burns [MEDICAL_DATA] septic wounds [MEDICAL_DATA] (BPH) [MEDICAL_DATA] gland"
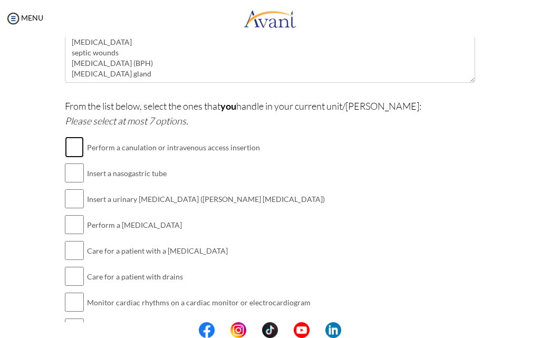
click at [73, 147] on input "checkbox" at bounding box center [74, 147] width 19 height 21
checkbox input "true"
click at [68, 176] on input "checkbox" at bounding box center [74, 172] width 19 height 21
checkbox input "true"
click at [74, 202] on input "checkbox" at bounding box center [74, 198] width 19 height 21
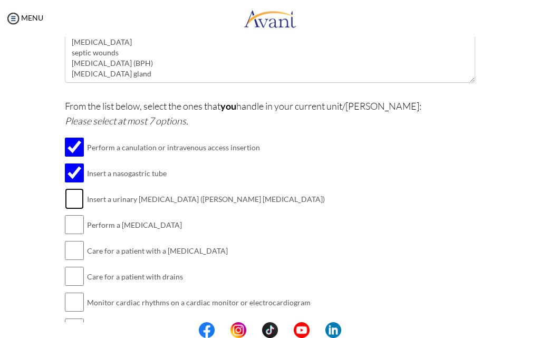
checkbox input "true"
click at [72, 224] on input "checkbox" at bounding box center [74, 224] width 19 height 21
checkbox input "true"
click at [73, 277] on input "checkbox" at bounding box center [74, 276] width 19 height 21
checkbox input "true"
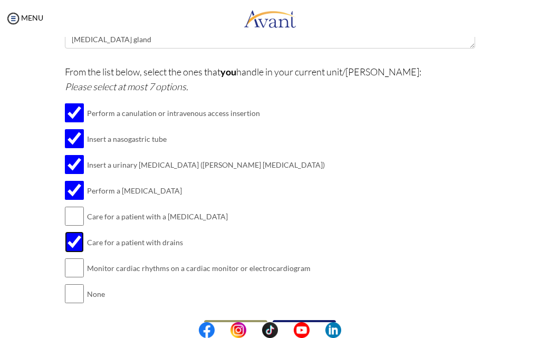
scroll to position [285, 0]
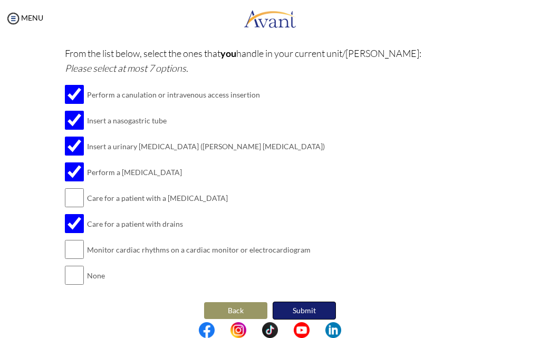
click at [302, 311] on button "Submit" at bounding box center [304, 311] width 63 height 18
click at [302, 311] on div "My Status What is the next step? We would like you to watch the introductory vi…" at bounding box center [270, 206] width 540 height 338
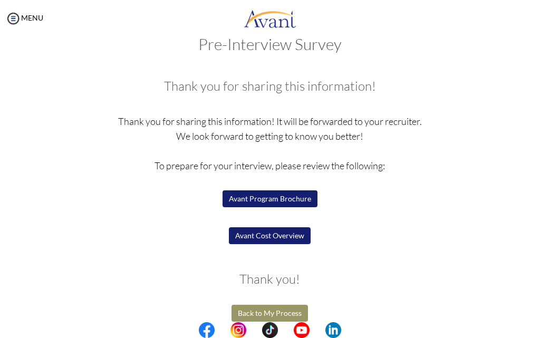
scroll to position [35, 0]
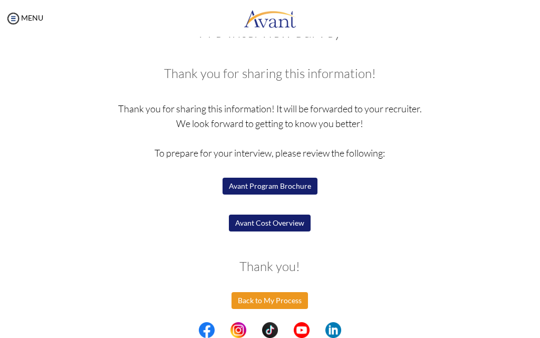
click at [275, 300] on button "Back to My Process" at bounding box center [270, 300] width 76 height 17
click at [0, 0] on div at bounding box center [0, 0] width 0 height 0
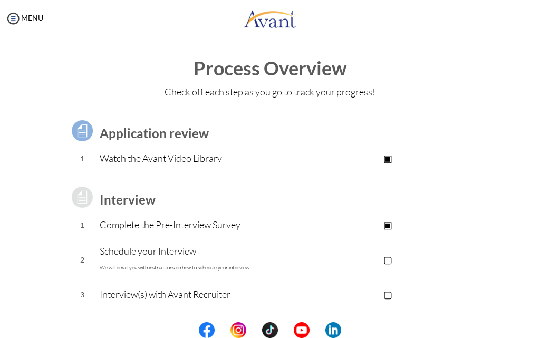
scroll to position [53, 0]
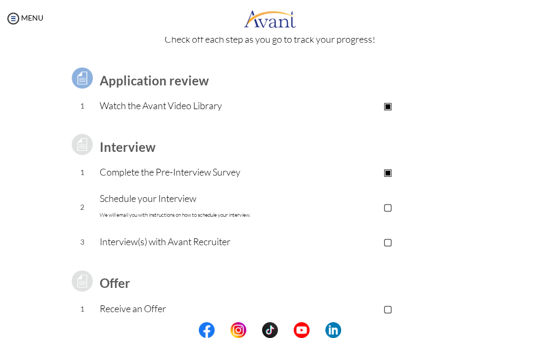
click at [388, 208] on p "▢" at bounding box center [388, 206] width 175 height 15
click at [122, 198] on p "Schedule your Interview We will email you with instructions on how to schedule …" at bounding box center [200, 207] width 201 height 32
click at [154, 202] on p "Schedule your Interview We will email you with instructions on how to schedule …" at bounding box center [200, 207] width 201 height 32
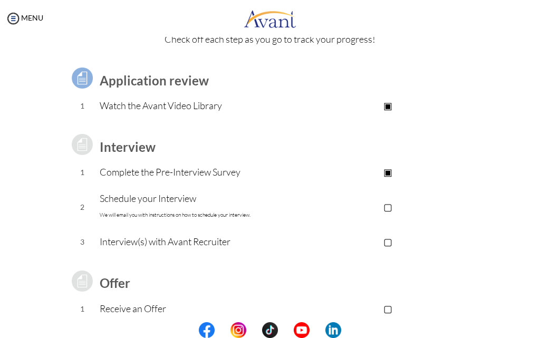
click at [390, 174] on p "▣" at bounding box center [388, 172] width 175 height 15
click at [388, 174] on p "▣" at bounding box center [388, 172] width 175 height 15
click at [385, 207] on p "▢" at bounding box center [388, 206] width 175 height 15
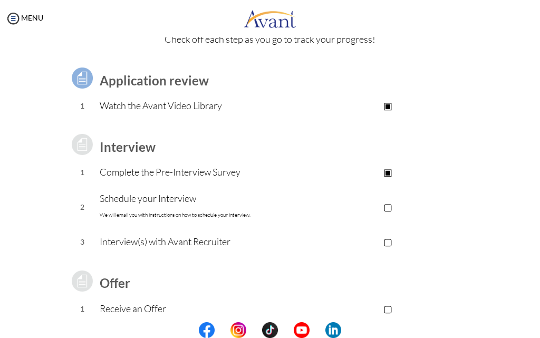
click at [385, 207] on p "▢" at bounding box center [388, 206] width 175 height 15
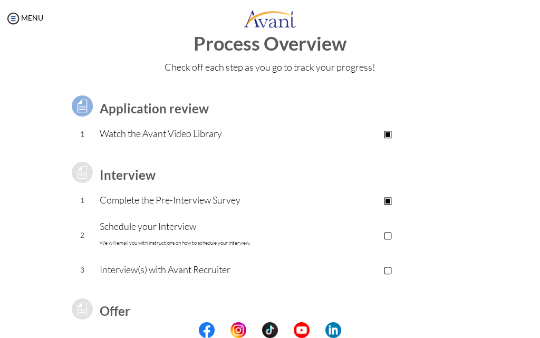
scroll to position [0, 0]
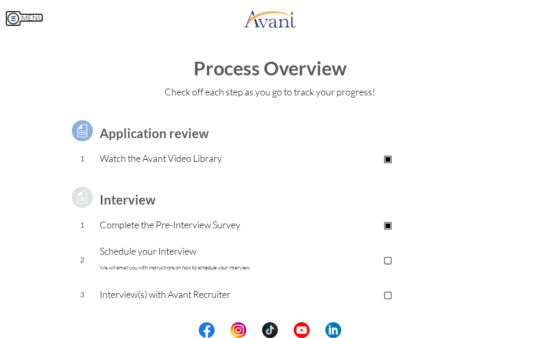
click at [12, 20] on img at bounding box center [13, 19] width 16 height 16
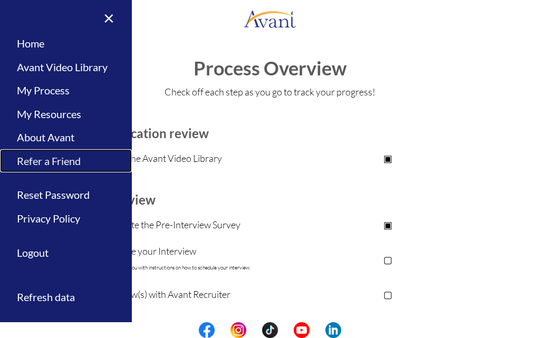
click at [44, 160] on link "Refer a Friend" at bounding box center [66, 161] width 132 height 24
